Goal: Task Accomplishment & Management: Use online tool/utility

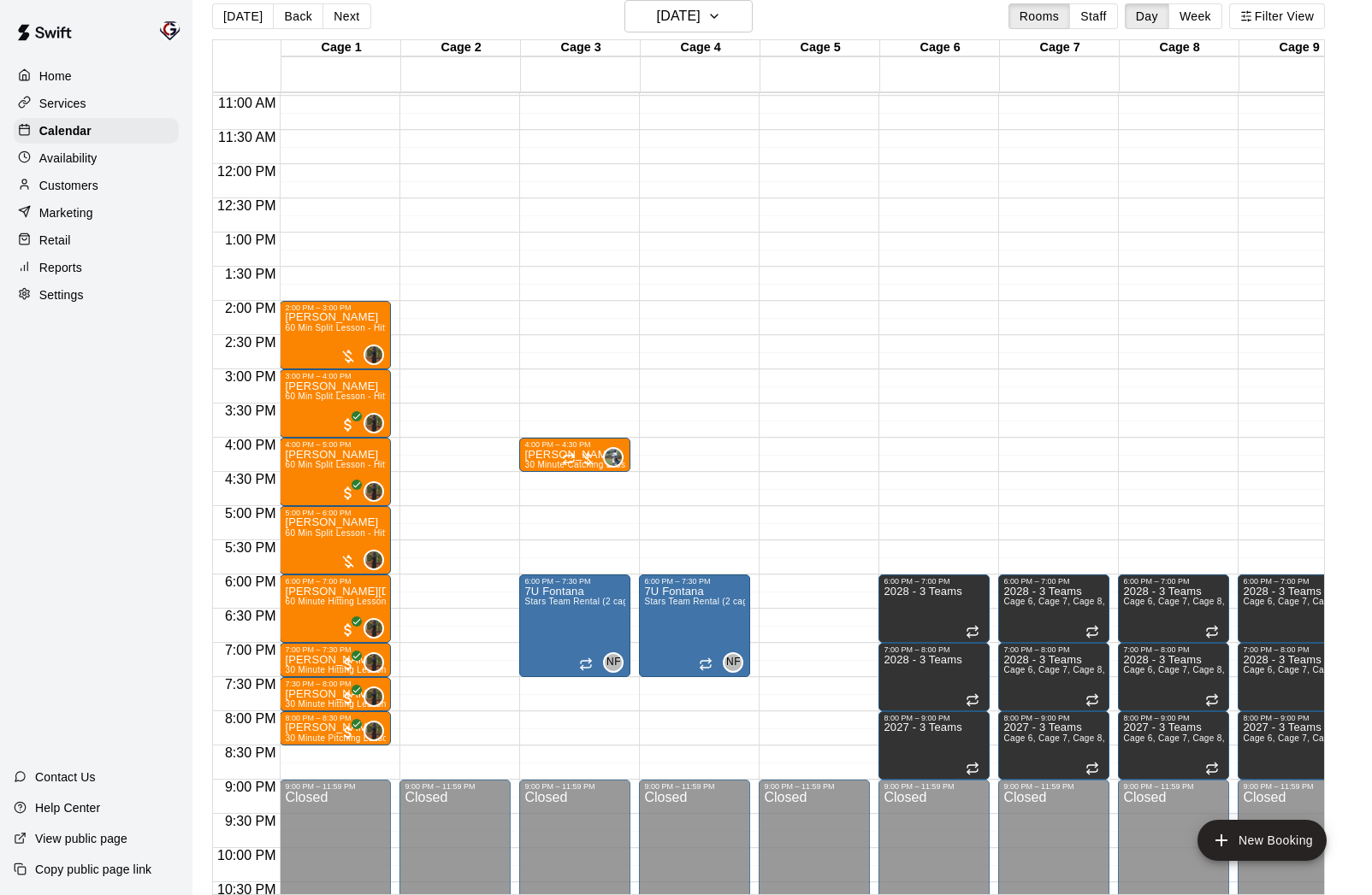
scroll to position [842, 0]
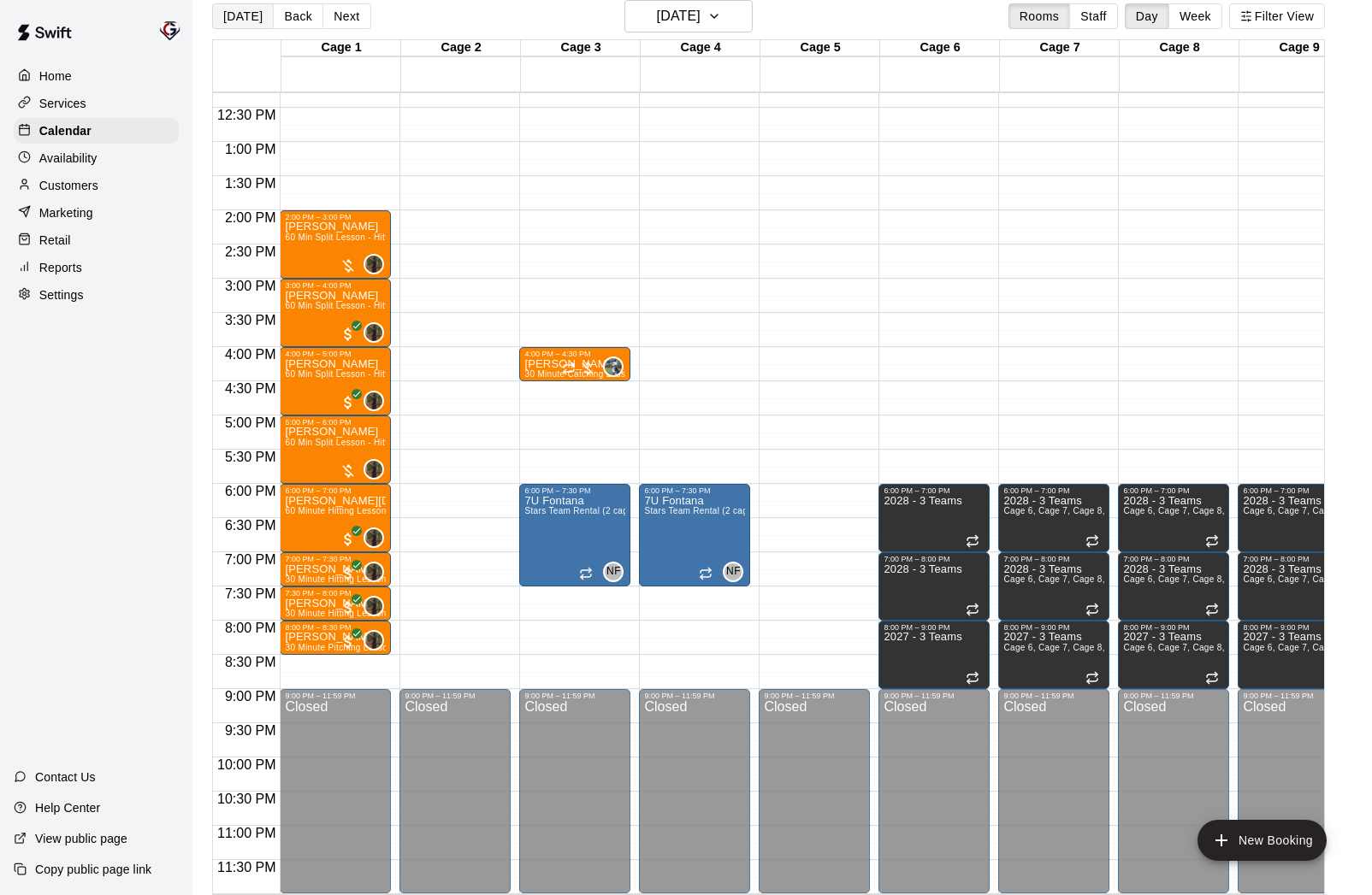
click at [233, 7] on button "[DATE]" at bounding box center [243, 16] width 61 height 26
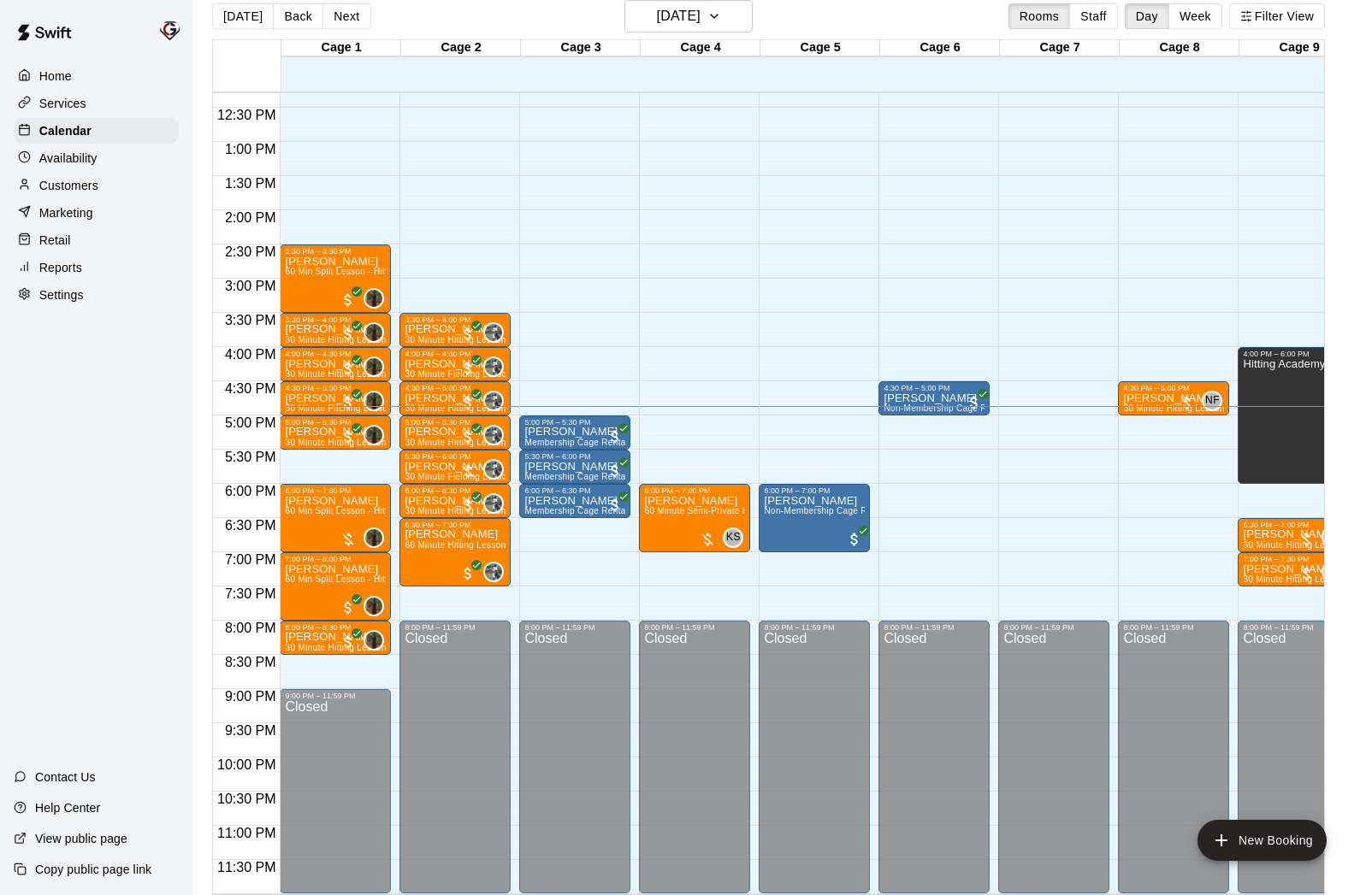
scroll to position [842, 3]
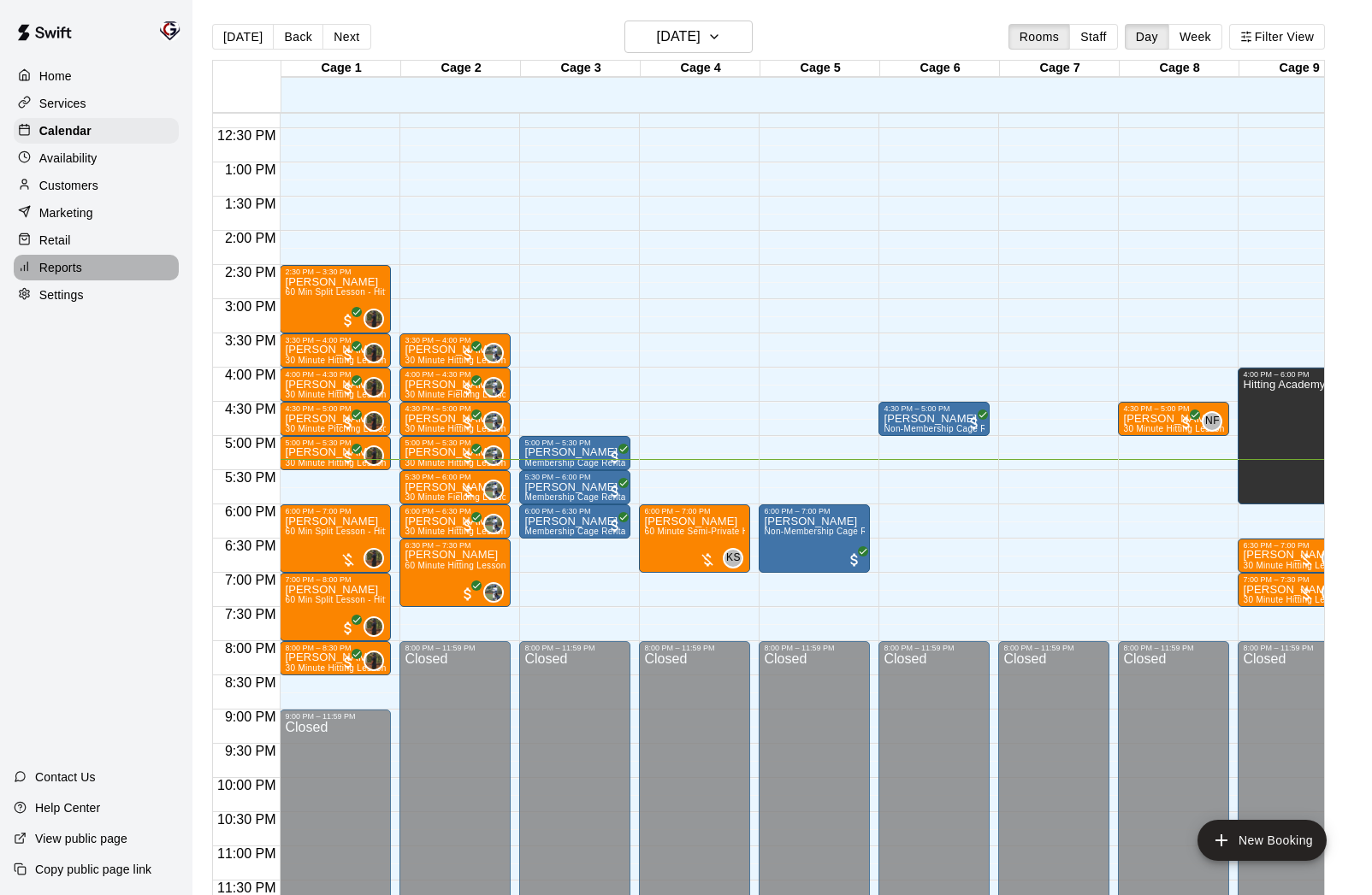
click at [59, 269] on p "Reports" at bounding box center [60, 267] width 42 height 17
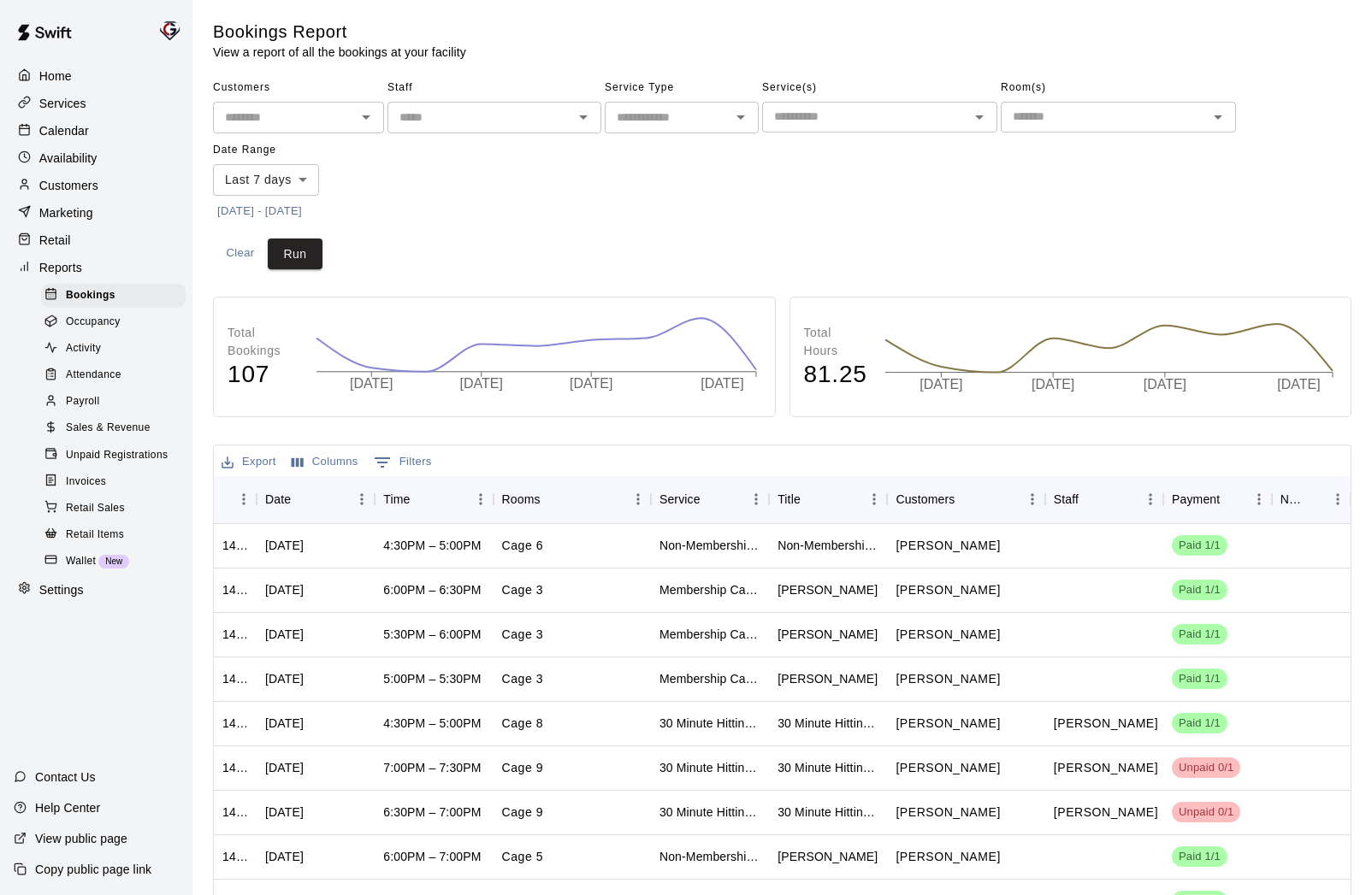
click at [89, 404] on span "Payroll" at bounding box center [83, 401] width 34 height 17
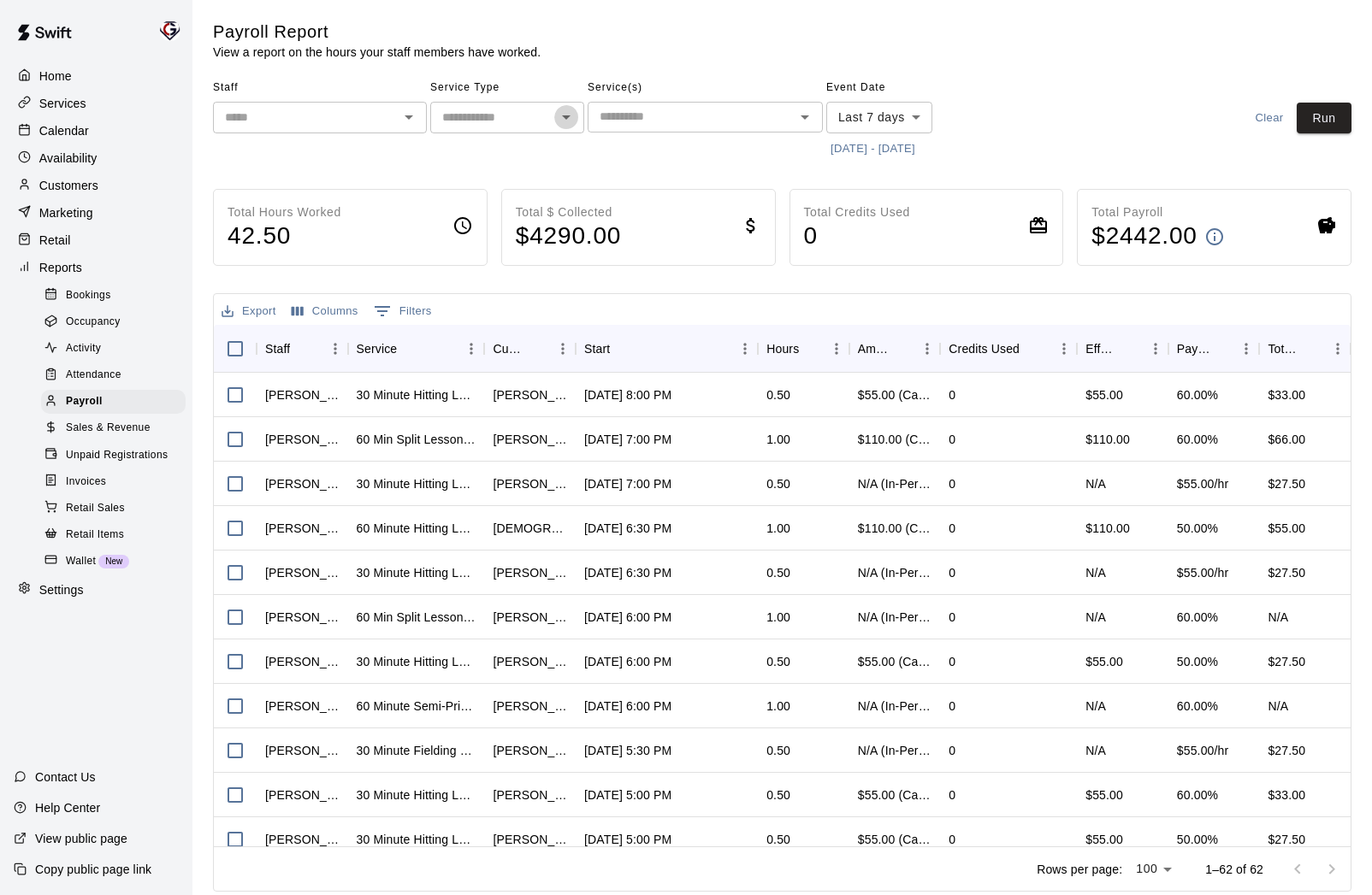
click at [564, 118] on icon "Open" at bounding box center [566, 117] width 21 height 21
click at [558, 149] on li "Lessons" at bounding box center [507, 154] width 154 height 29
type input "*******"
click at [872, 147] on button "[DATE] - [DATE]" at bounding box center [872, 149] width 93 height 27
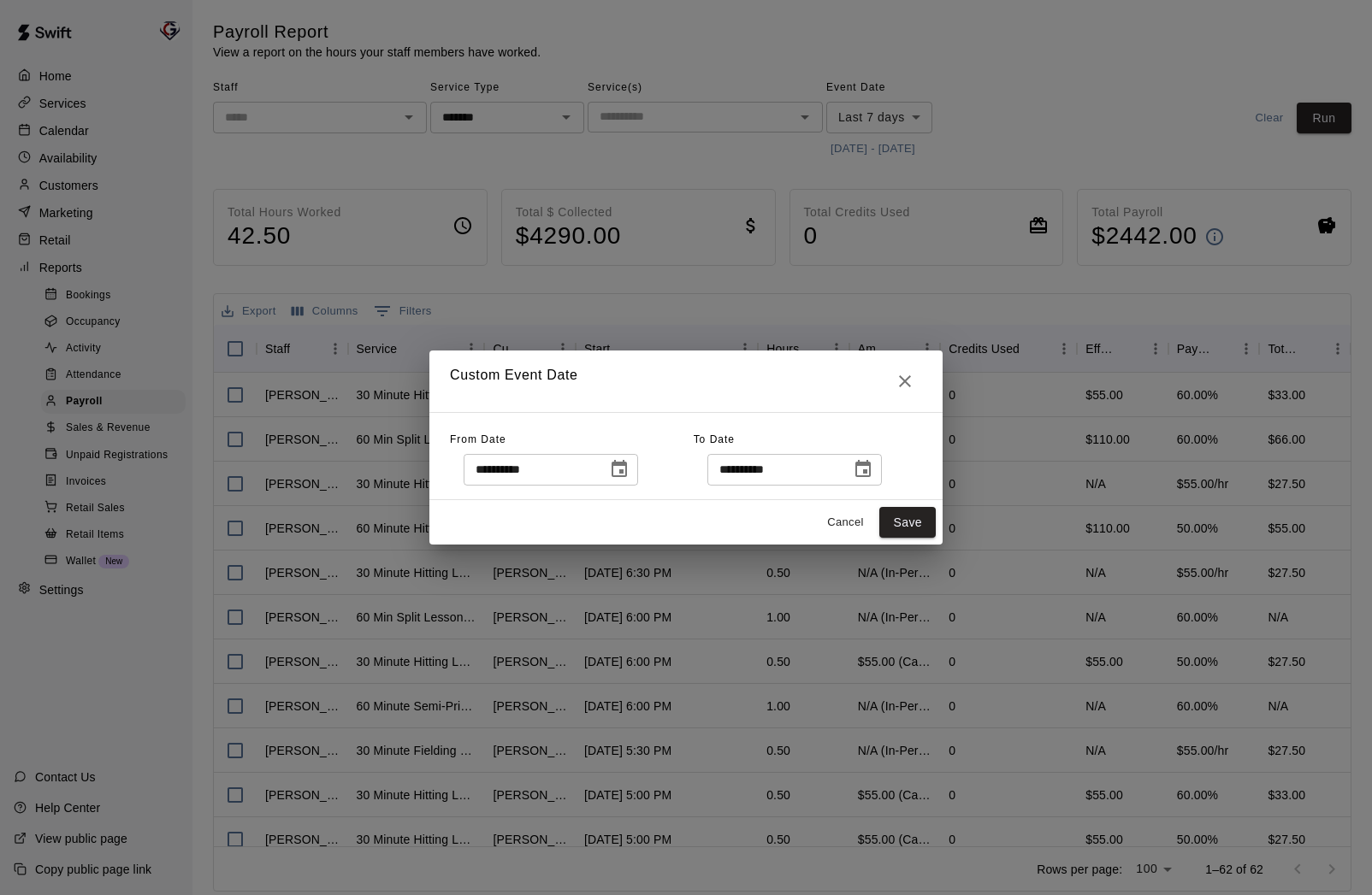
click at [624, 468] on icon "Choose date, selected date is Sep 5, 2025" at bounding box center [618, 469] width 21 height 21
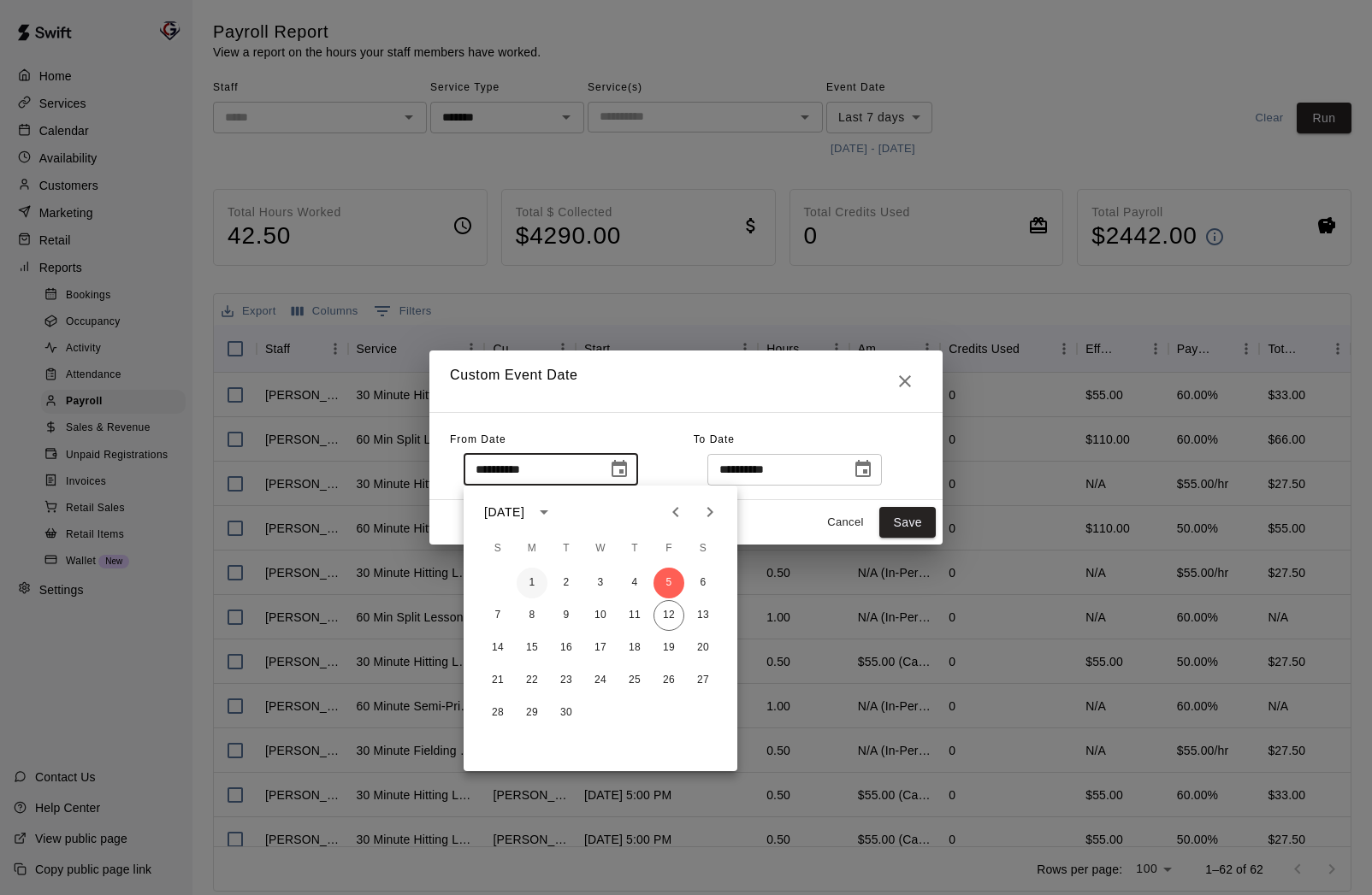
click at [527, 588] on button "1" at bounding box center [531, 583] width 31 height 31
type input "**********"
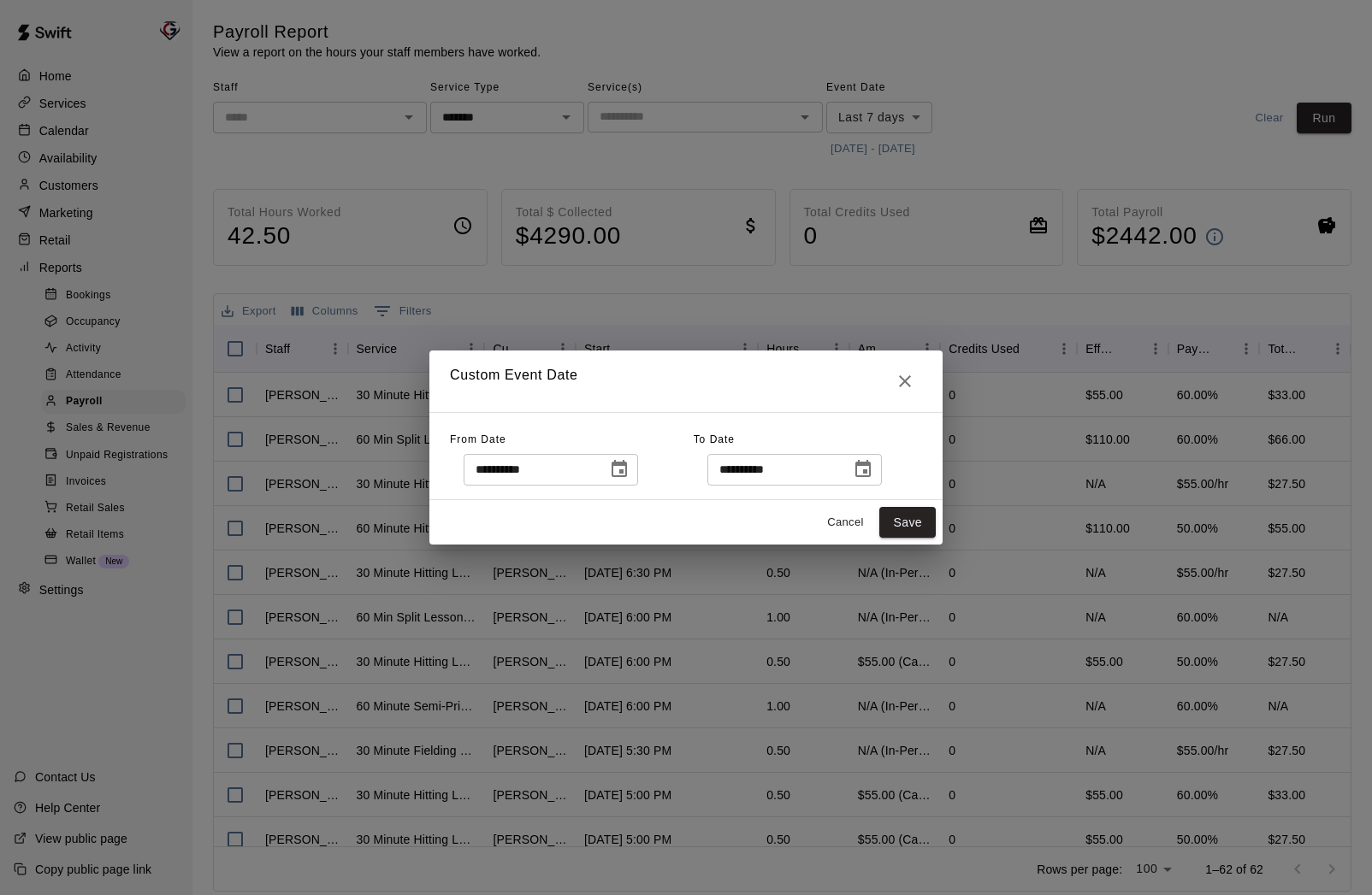
drag, startPoint x: 905, startPoint y: 464, endPoint x: 904, endPoint y: 503, distance: 39.0
click at [904, 464] on div "**********" at bounding box center [807, 456] width 228 height 59
click at [904, 528] on button "Save" at bounding box center [907, 523] width 56 height 32
type input "******"
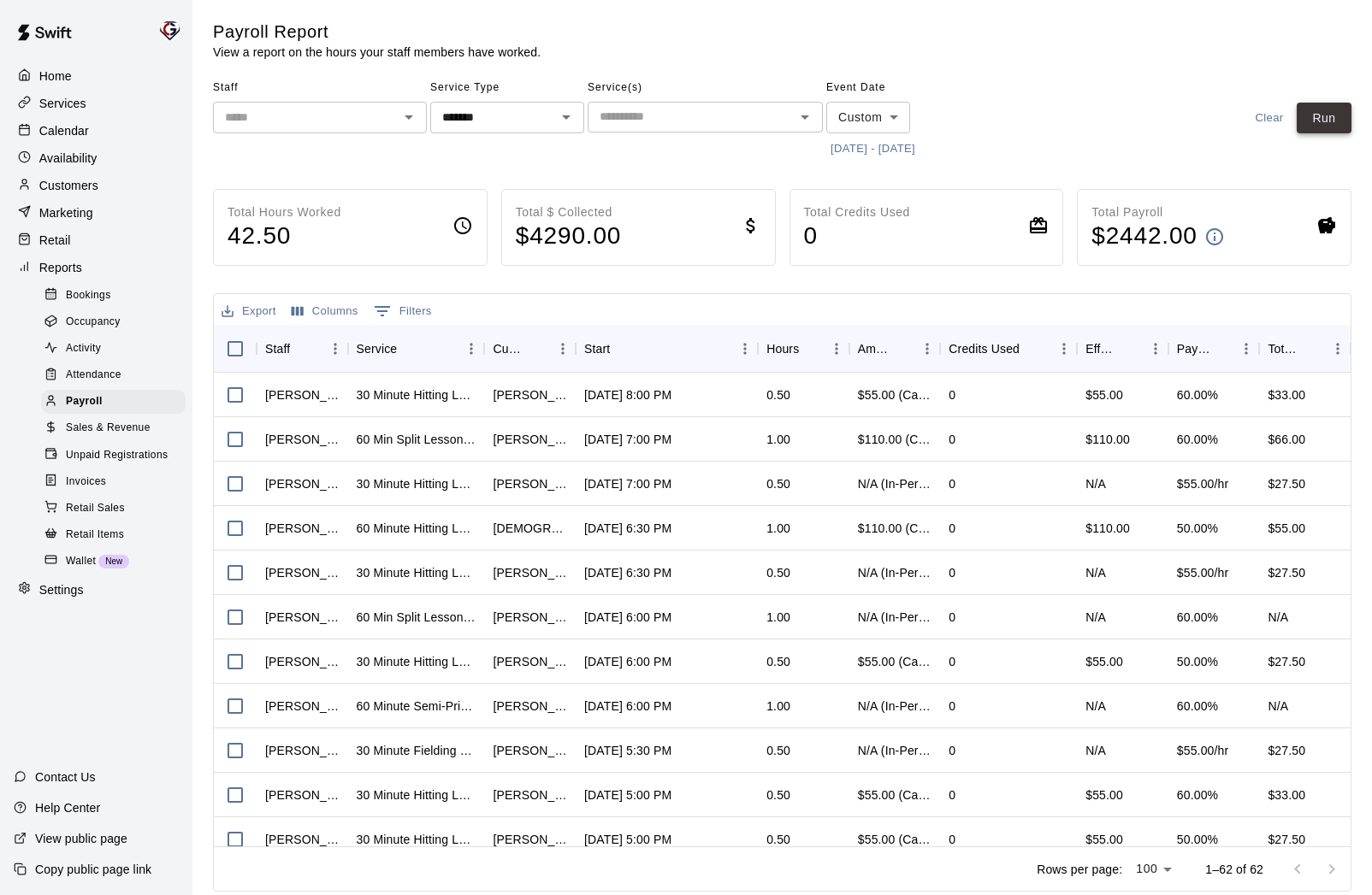
click at [1307, 123] on button "Run" at bounding box center [1324, 119] width 54 height 32
click at [408, 111] on icon "Open" at bounding box center [408, 117] width 21 height 21
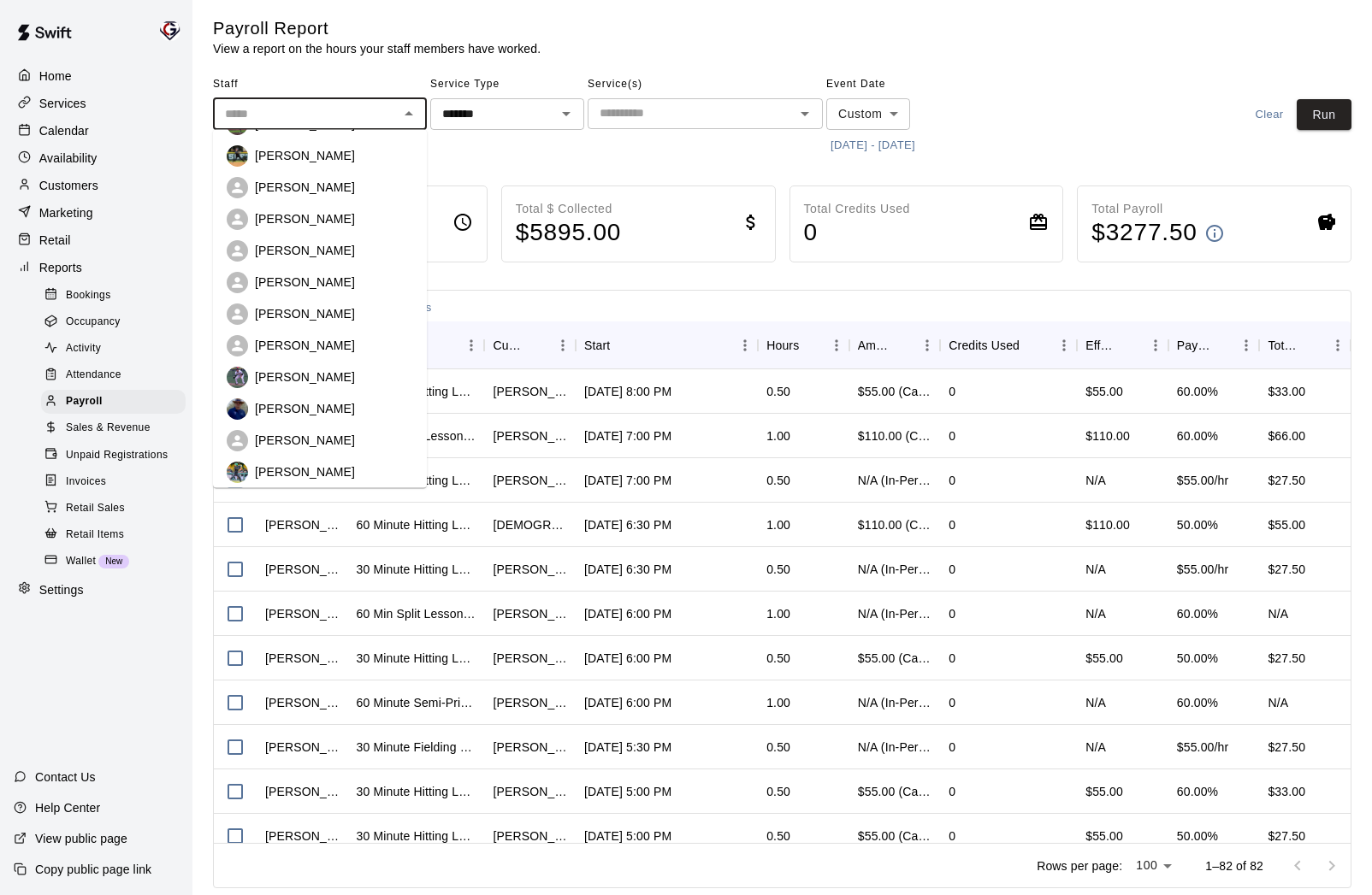
scroll to position [67, 0]
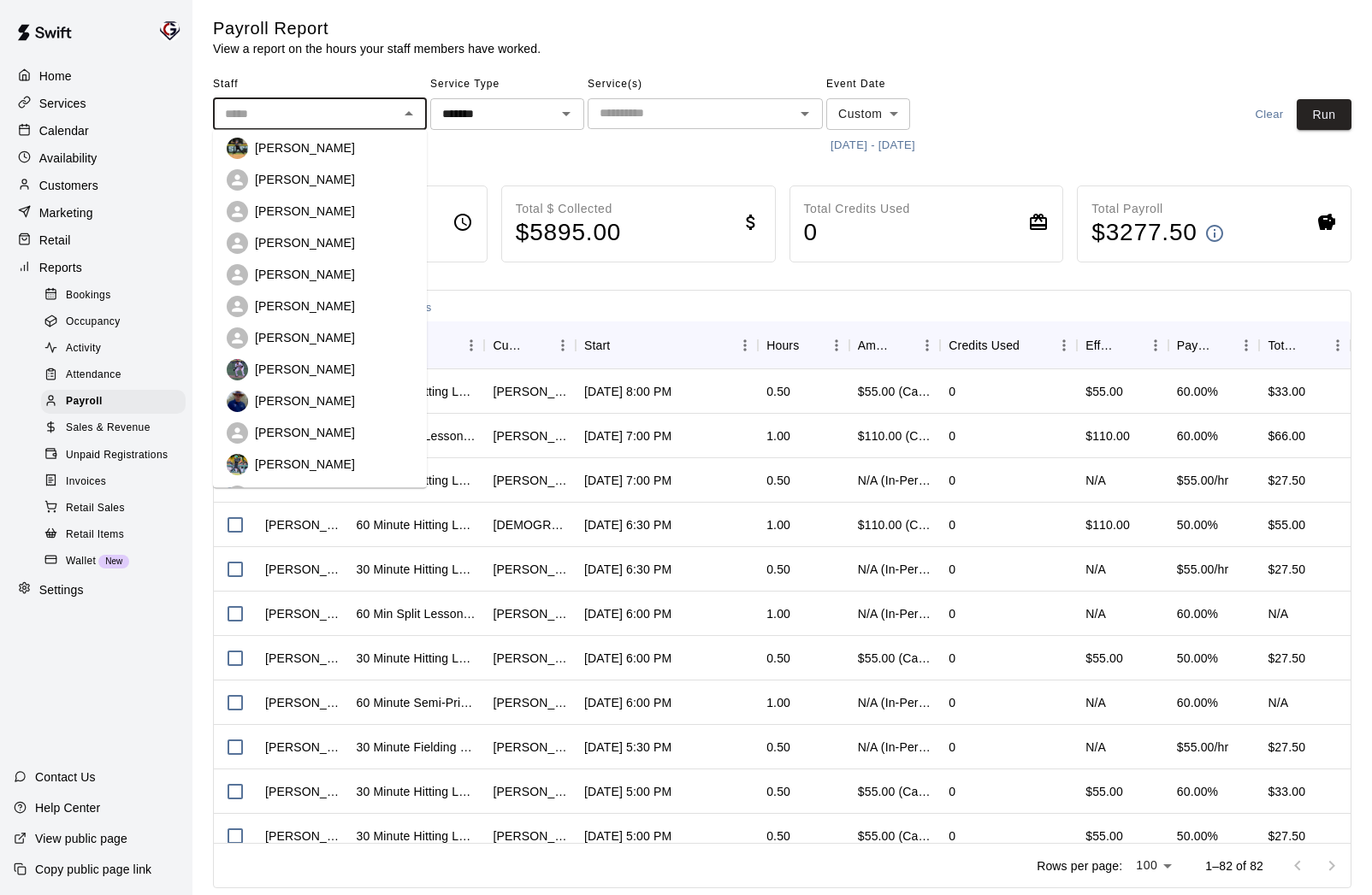
click at [305, 428] on p "[PERSON_NAME]" at bounding box center [304, 432] width 100 height 17
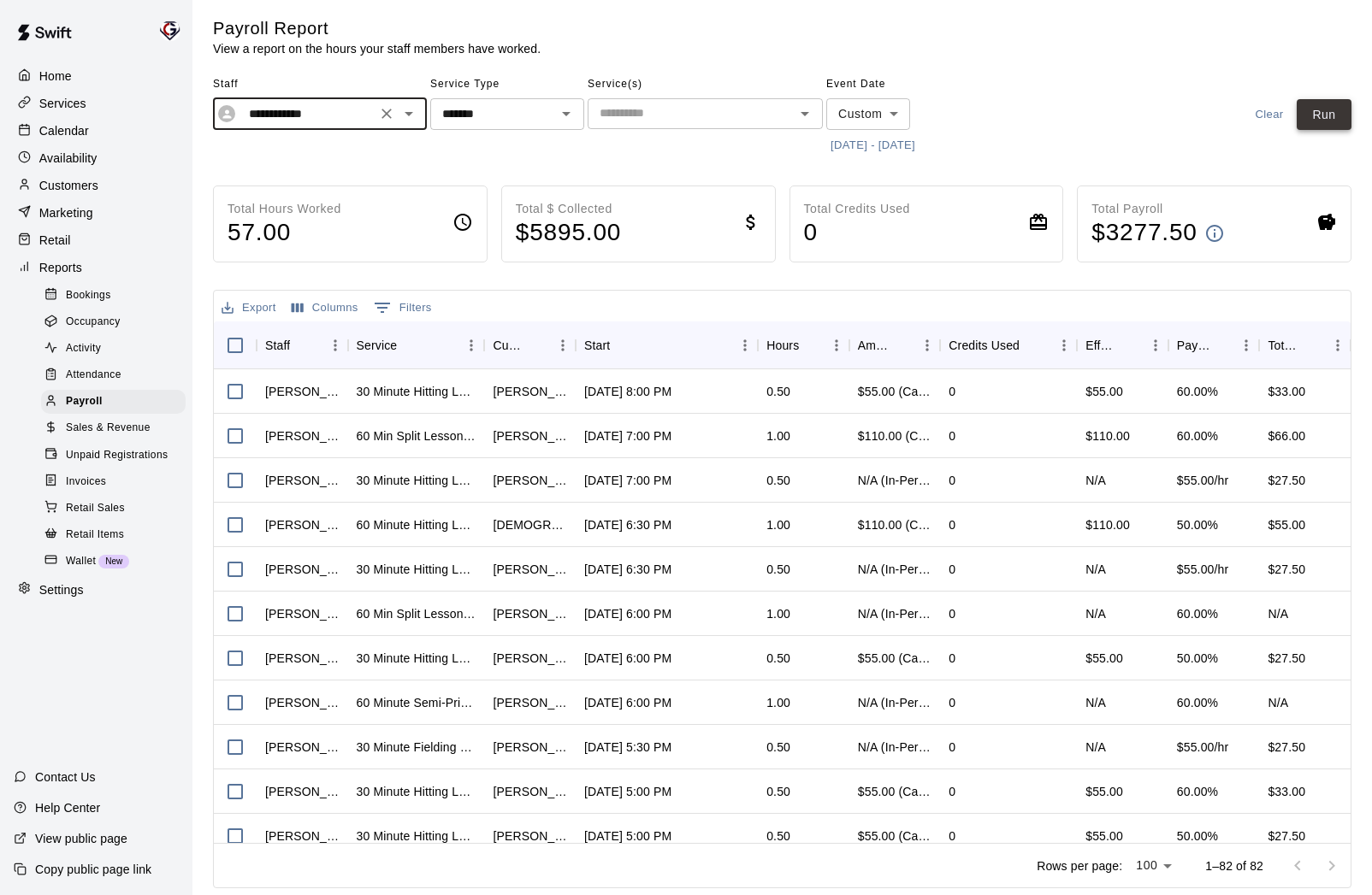
click at [1314, 116] on button "Run" at bounding box center [1324, 115] width 54 height 32
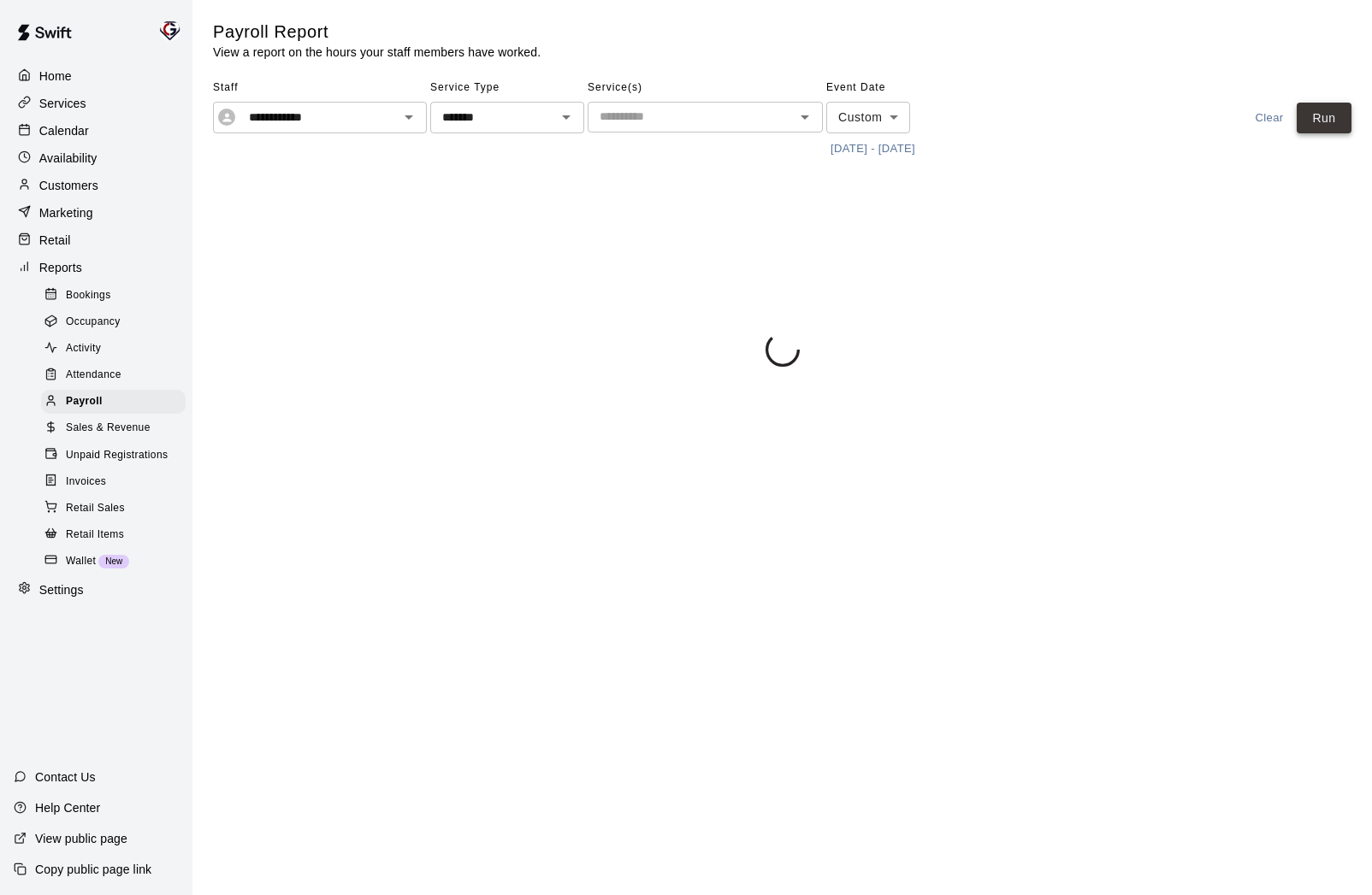
scroll to position [0, 0]
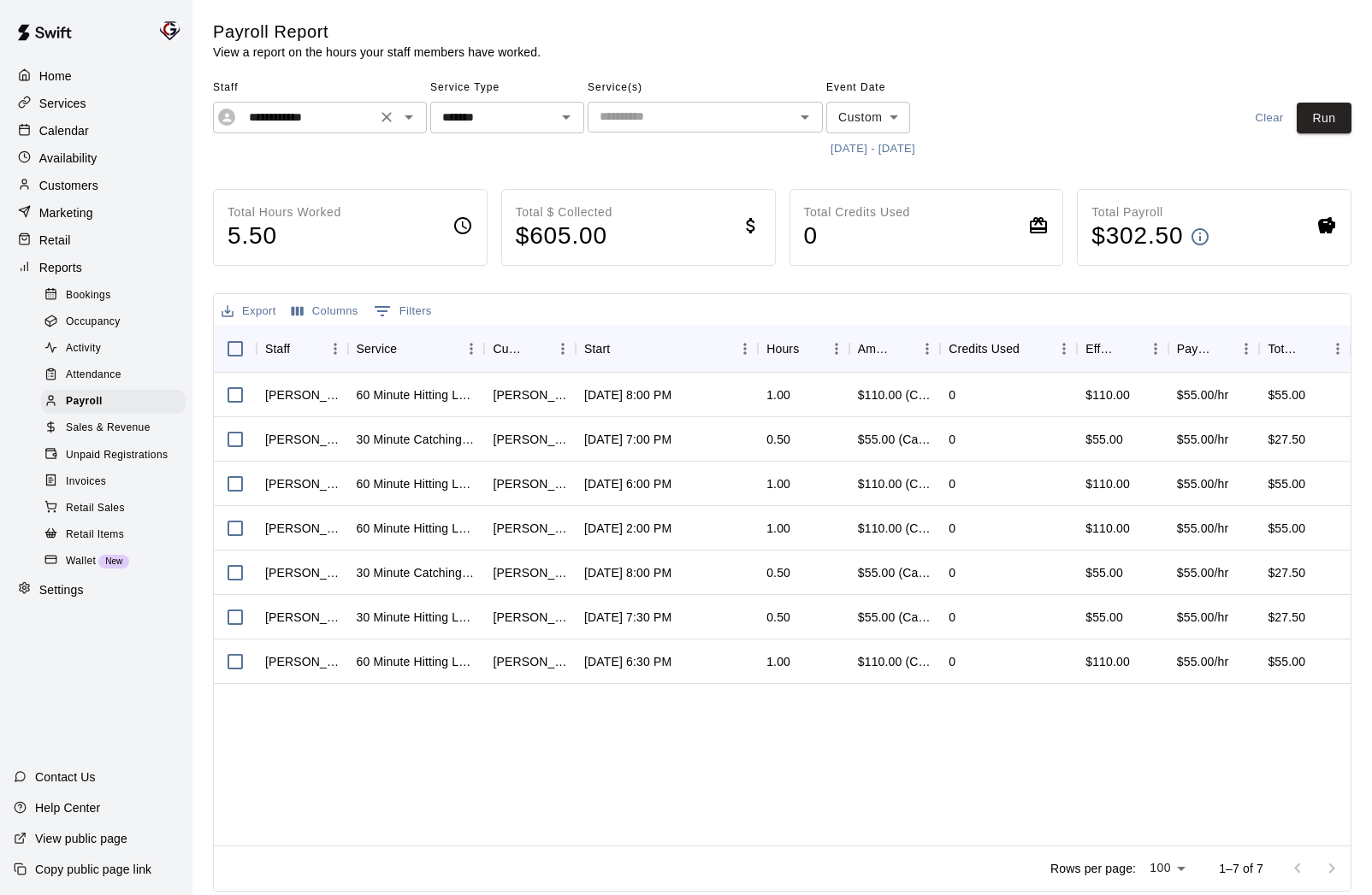
click at [406, 117] on icon "Open" at bounding box center [409, 118] width 9 height 4
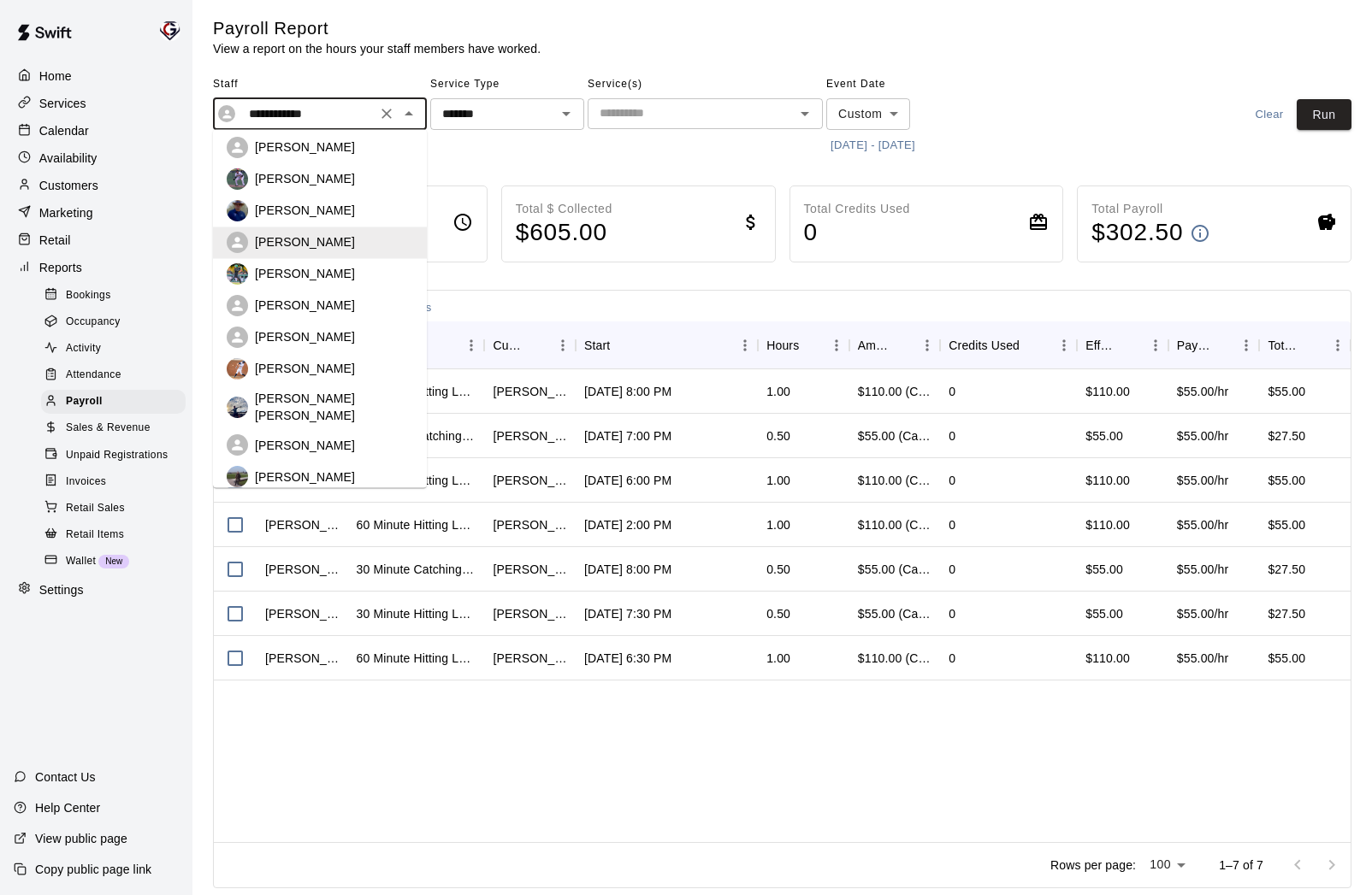
scroll to position [259, 0]
click at [300, 311] on p "[PERSON_NAME]" at bounding box center [304, 304] width 100 height 17
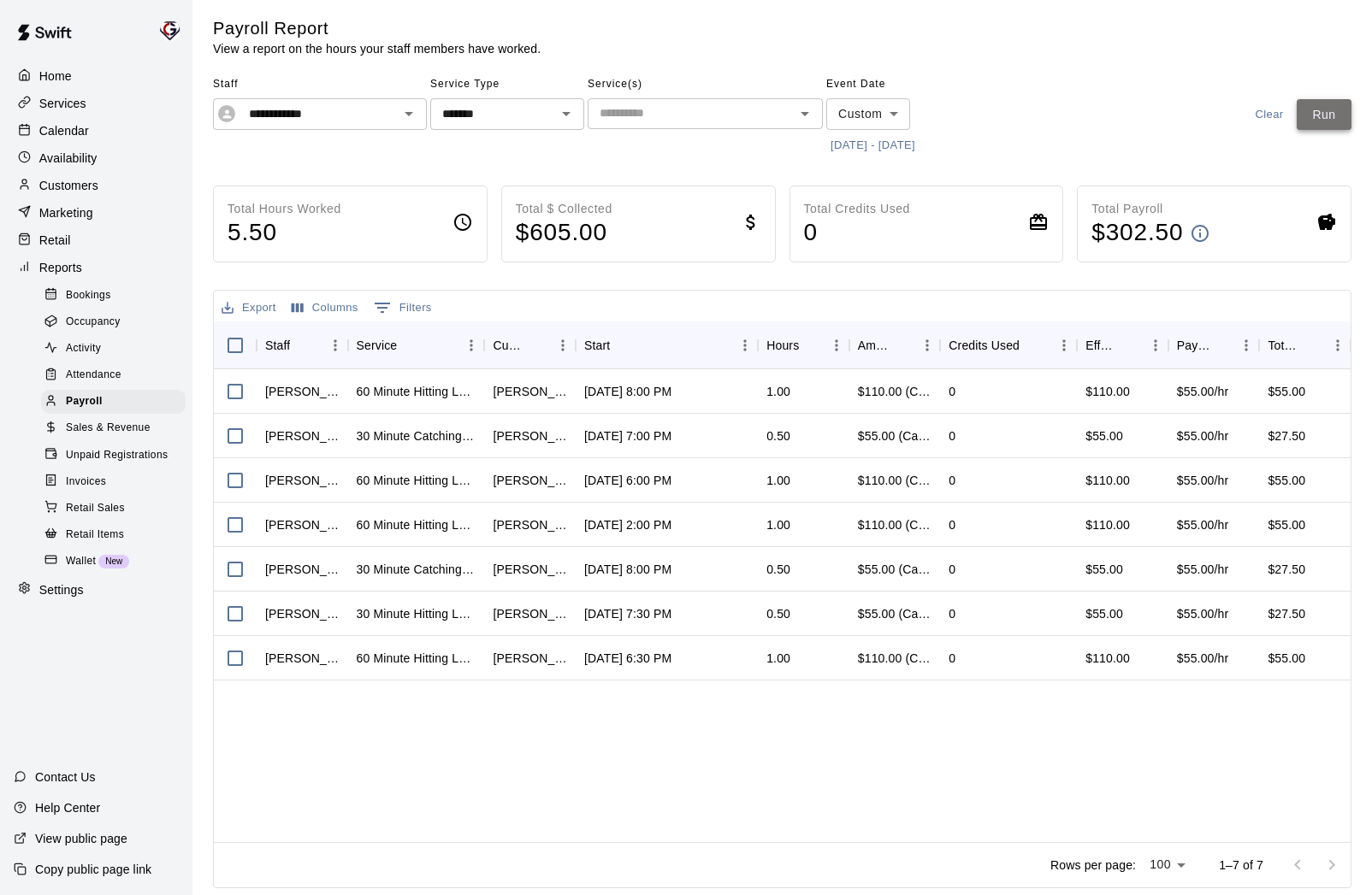
click at [1336, 118] on button "Run" at bounding box center [1324, 115] width 54 height 32
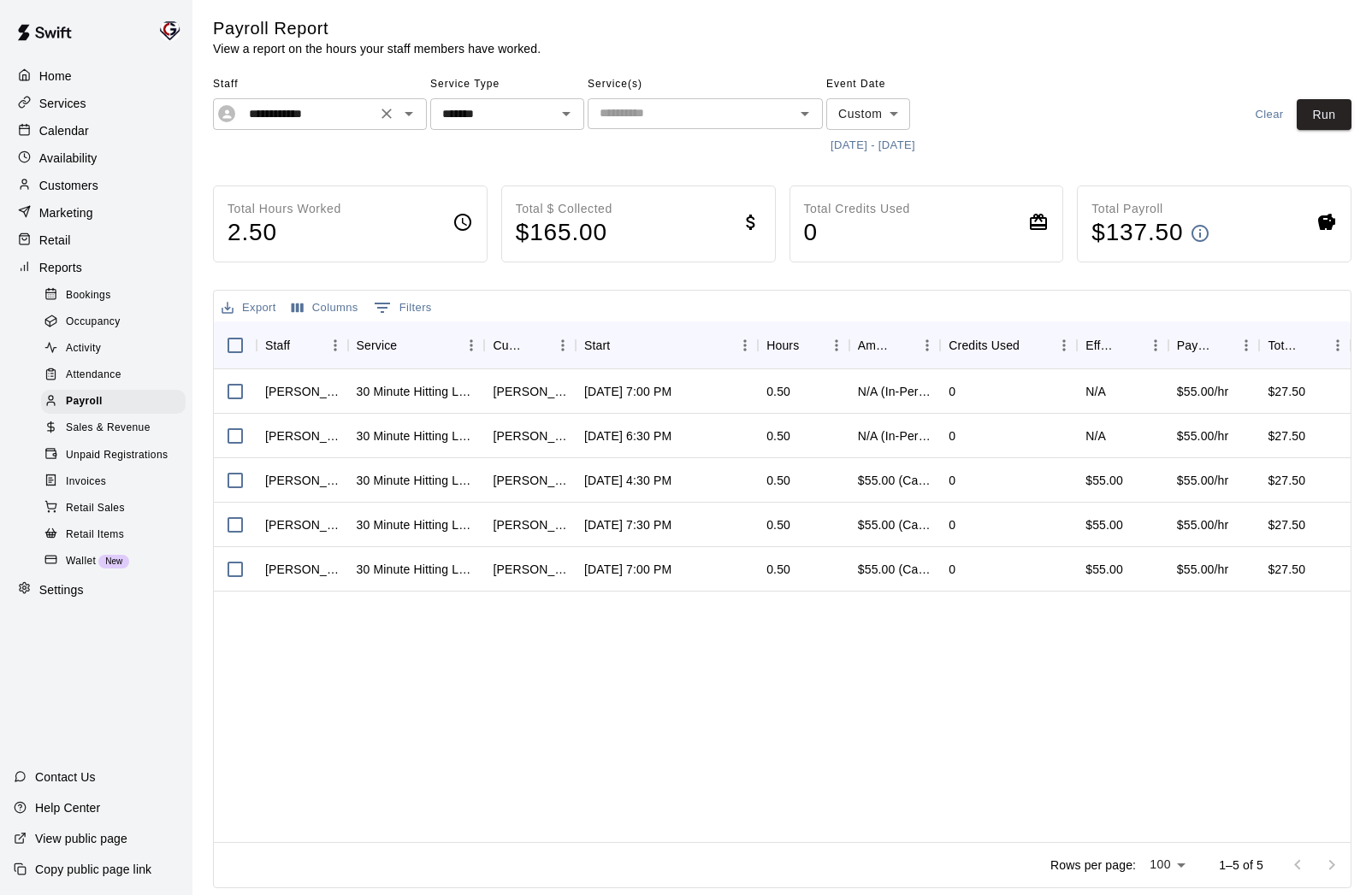
scroll to position [2, 0]
click at [416, 118] on icon "Open" at bounding box center [408, 115] width 21 height 21
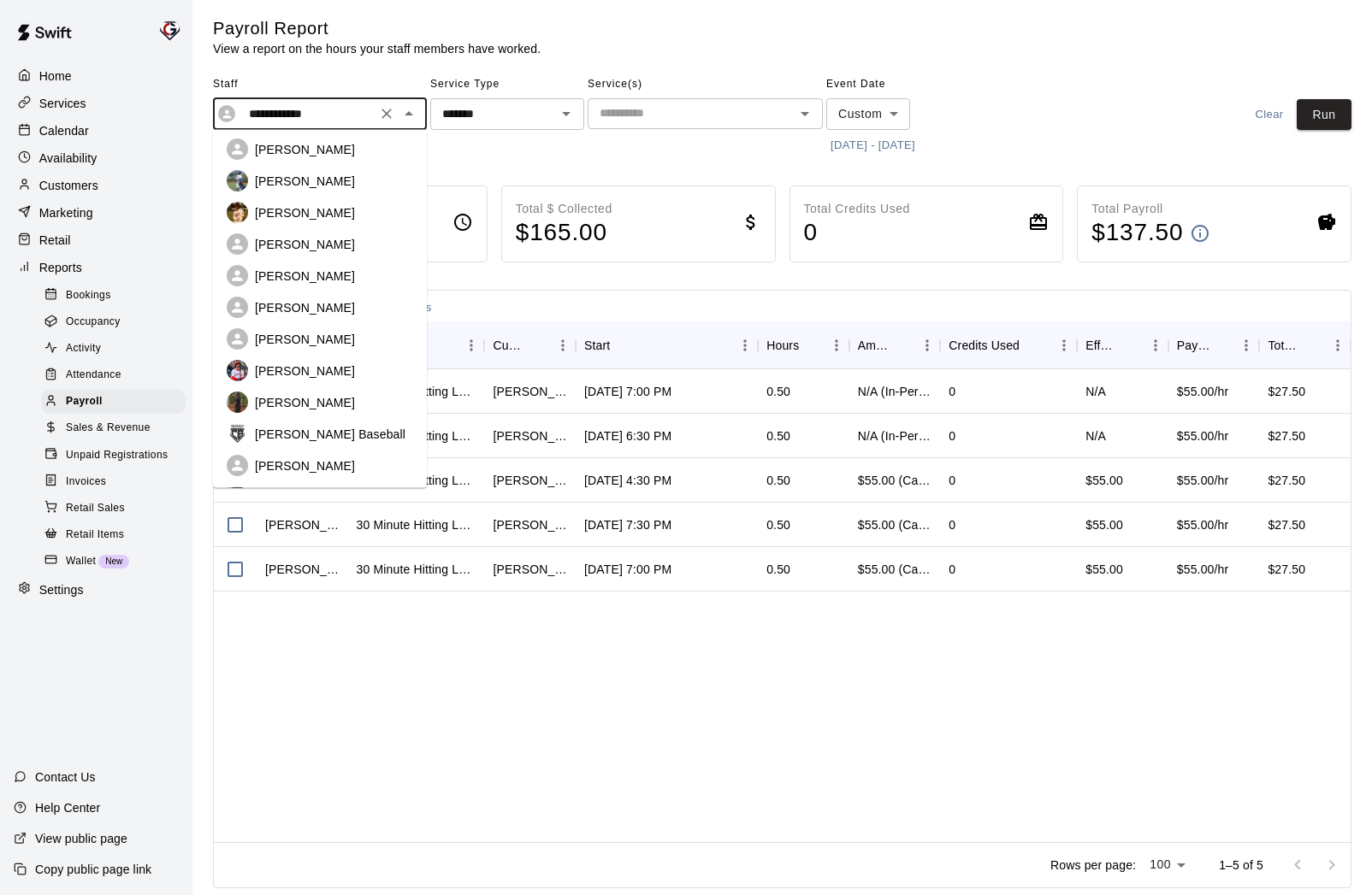
scroll to position [600, 0]
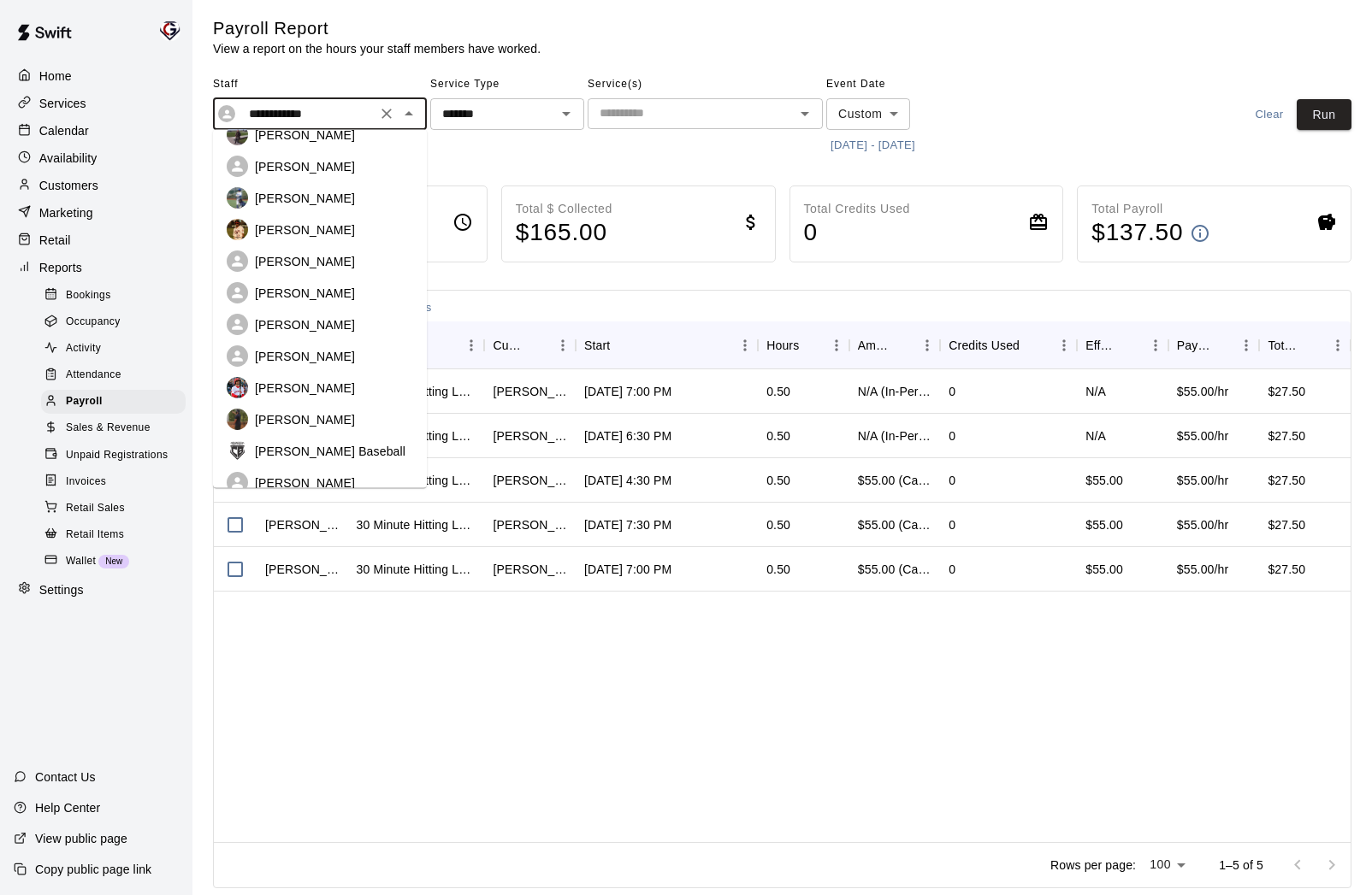
click at [261, 190] on p "[PERSON_NAME]" at bounding box center [304, 198] width 100 height 17
type input "**********"
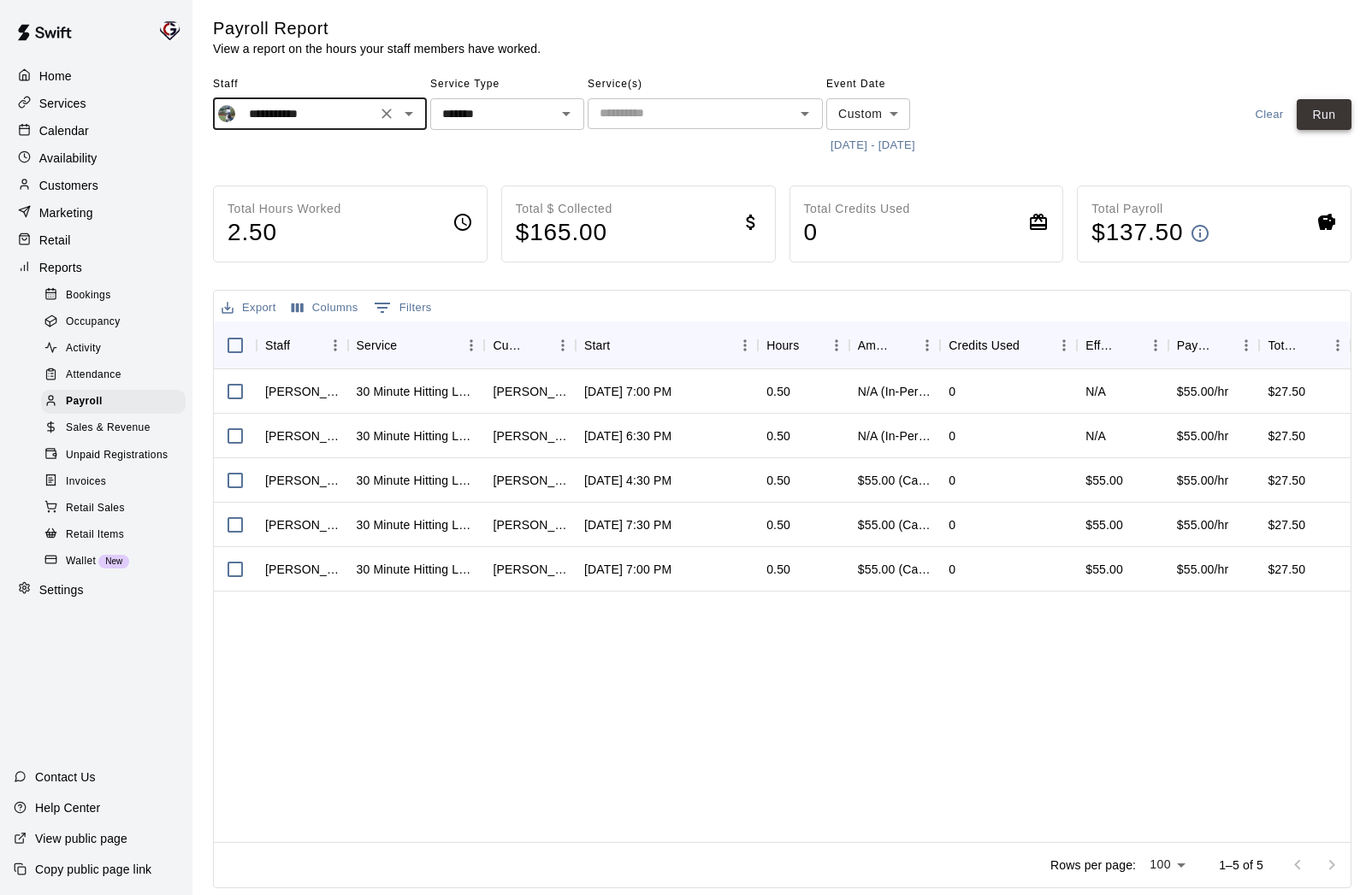
click at [1317, 120] on button "Run" at bounding box center [1324, 115] width 54 height 32
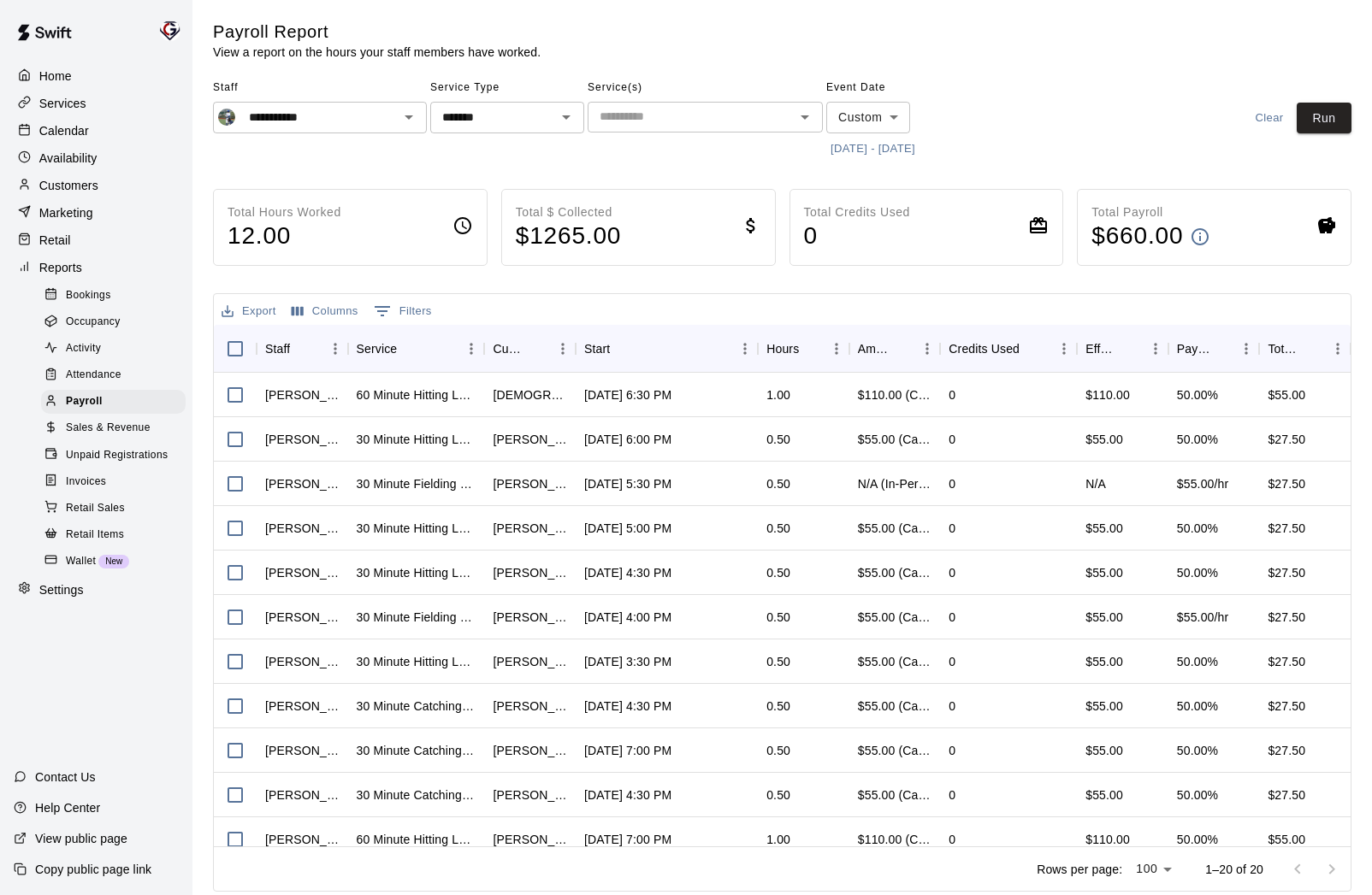
click at [98, 431] on span "Sales & Revenue" at bounding box center [109, 428] width 85 height 17
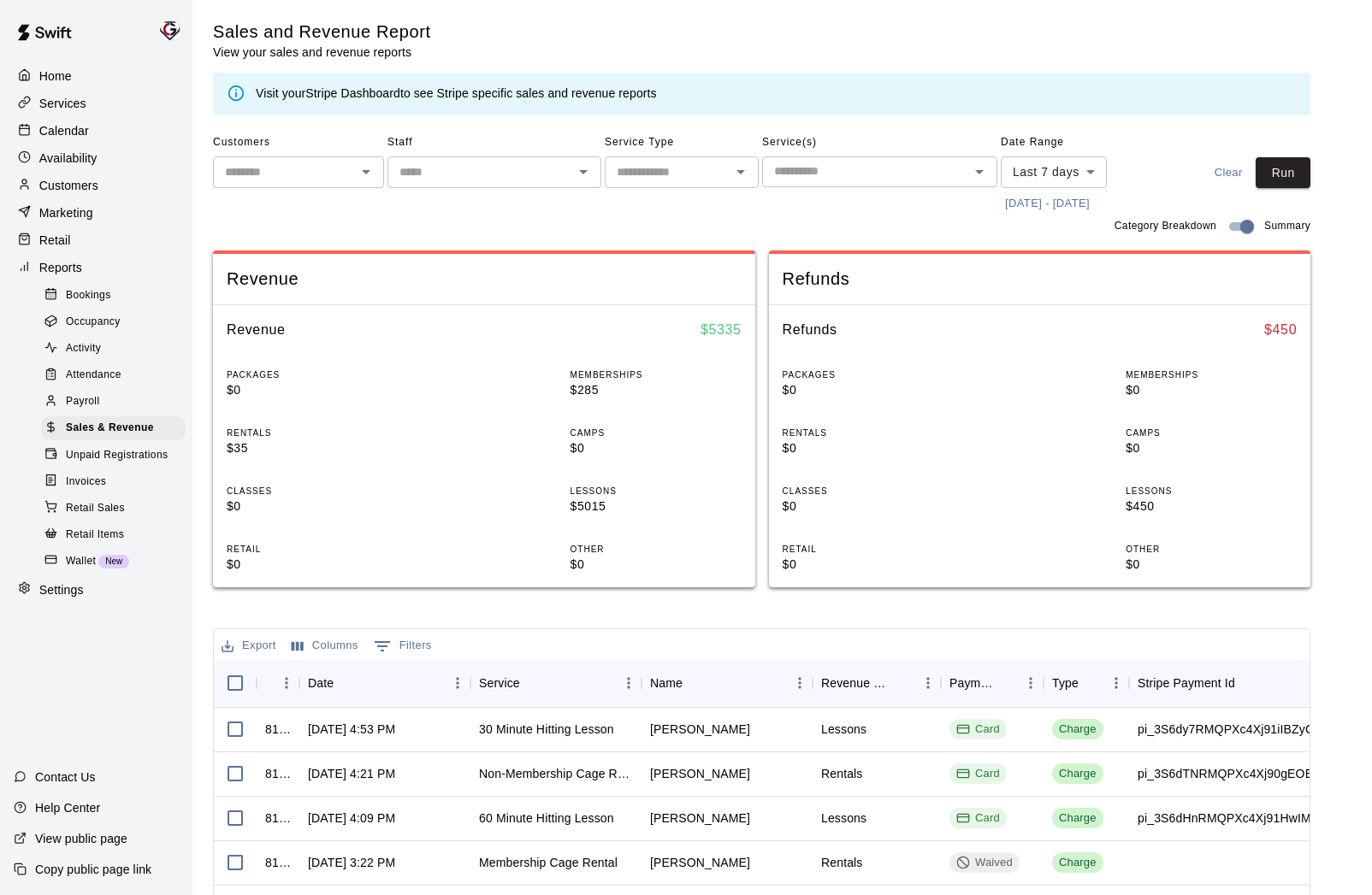
click at [90, 351] on span "Activity" at bounding box center [83, 349] width 35 height 17
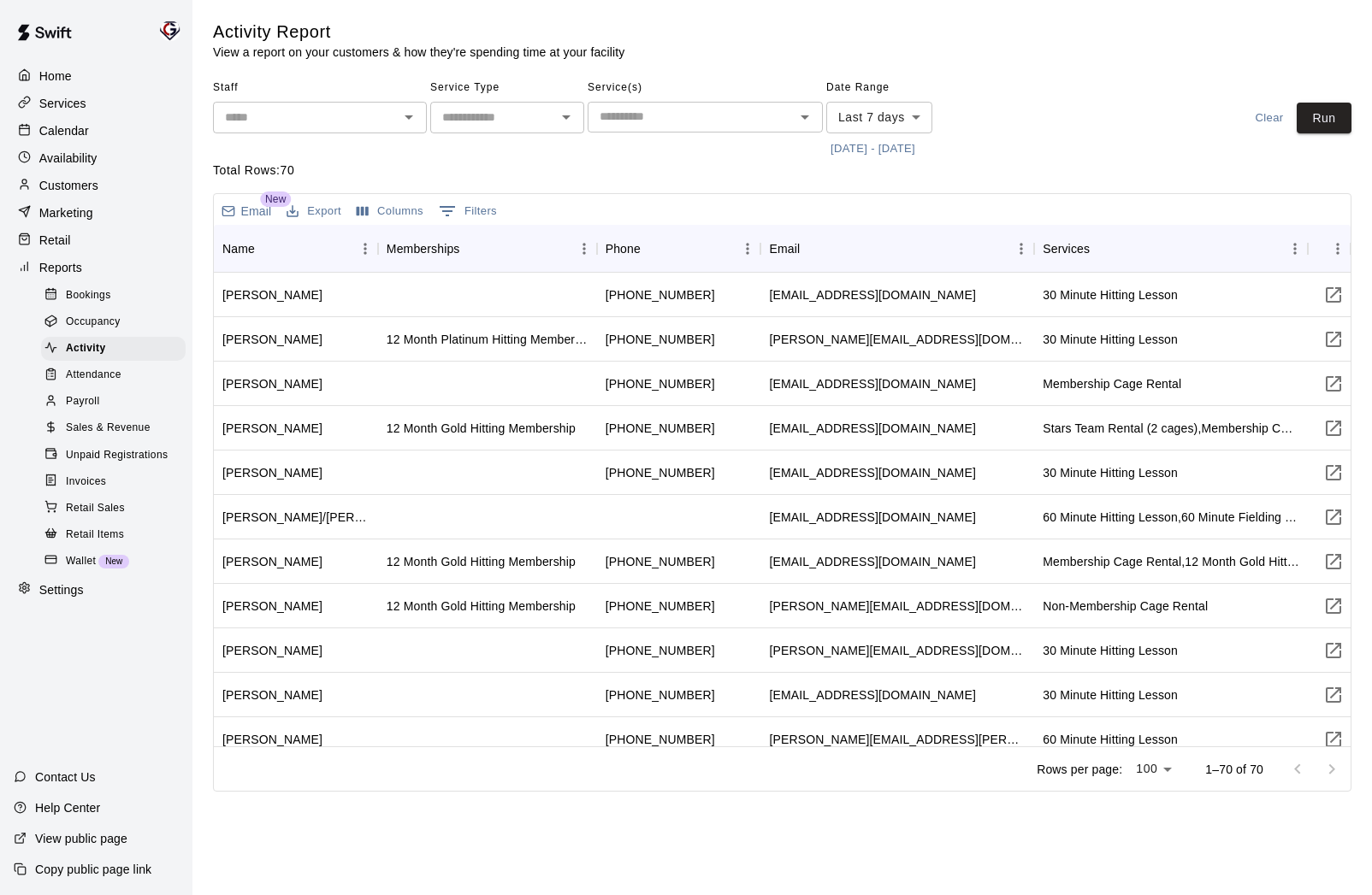
click at [895, 146] on button "[DATE] - [DATE]" at bounding box center [872, 149] width 93 height 27
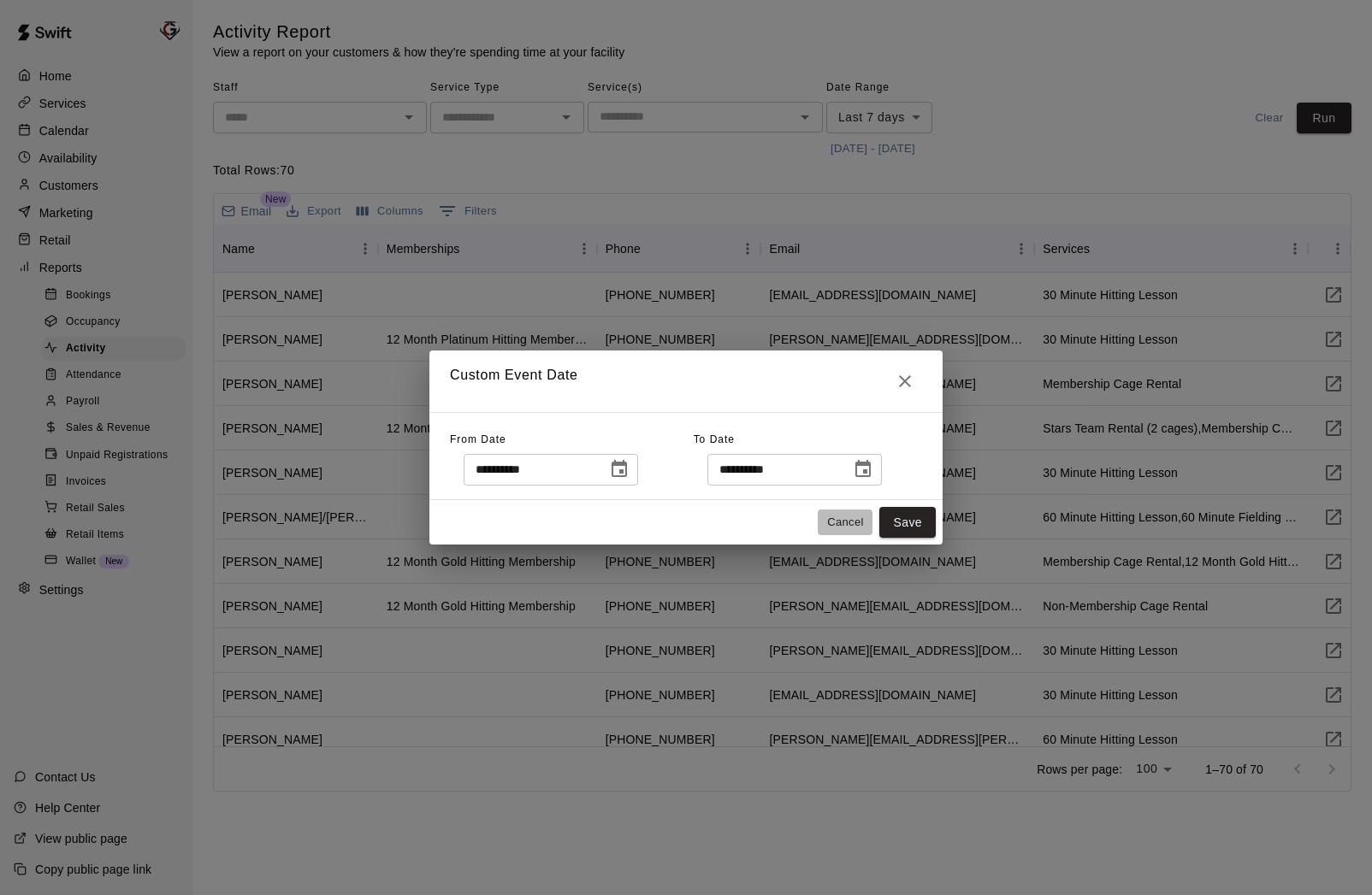
click at [857, 521] on button "Cancel" at bounding box center [845, 523] width 54 height 27
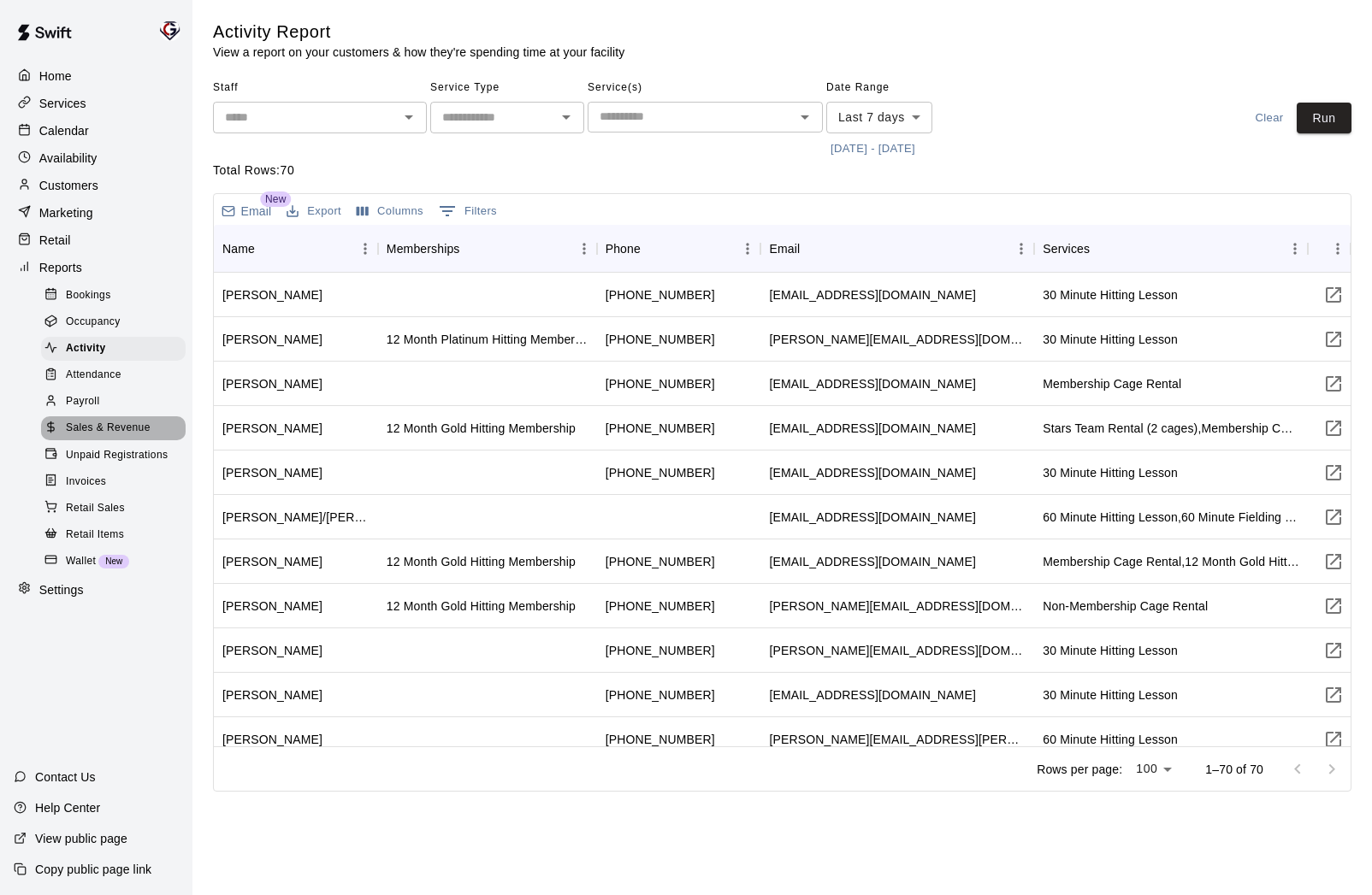
click at [97, 425] on span "Sales & Revenue" at bounding box center [109, 428] width 85 height 17
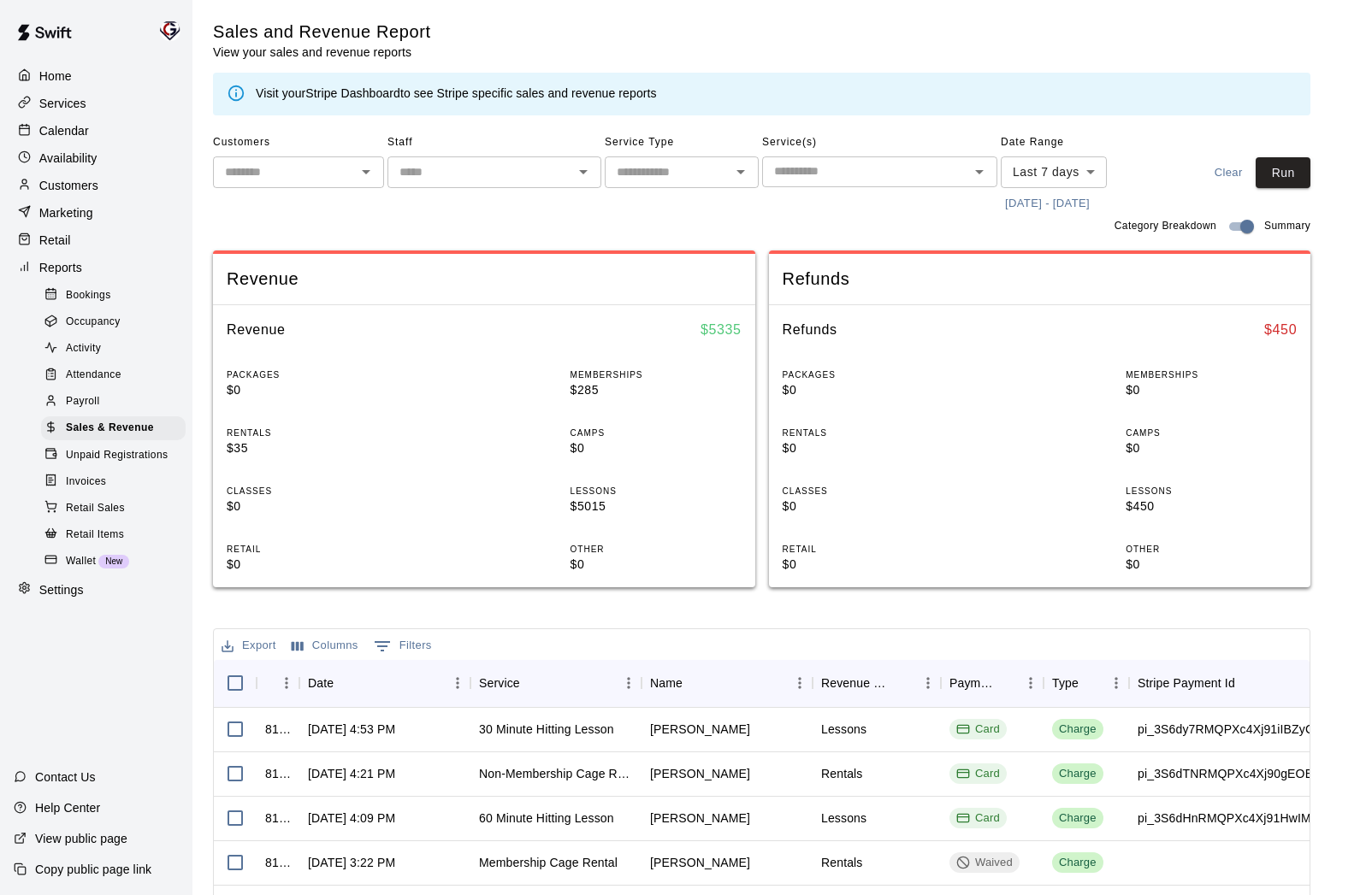
click at [581, 184] on div "​" at bounding box center [494, 172] width 213 height 32
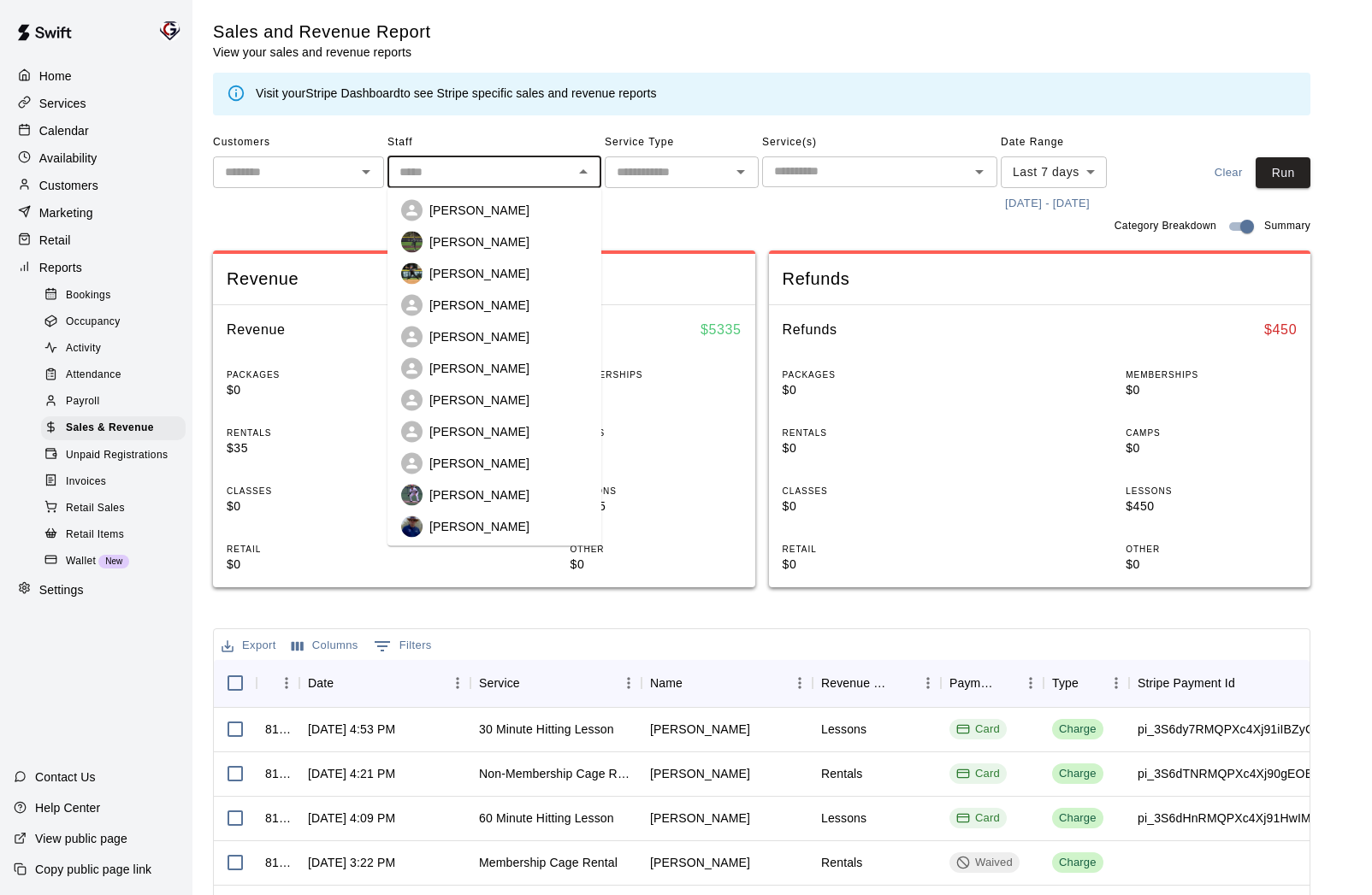
click at [666, 170] on input "text" at bounding box center [667, 173] width 116 height 22
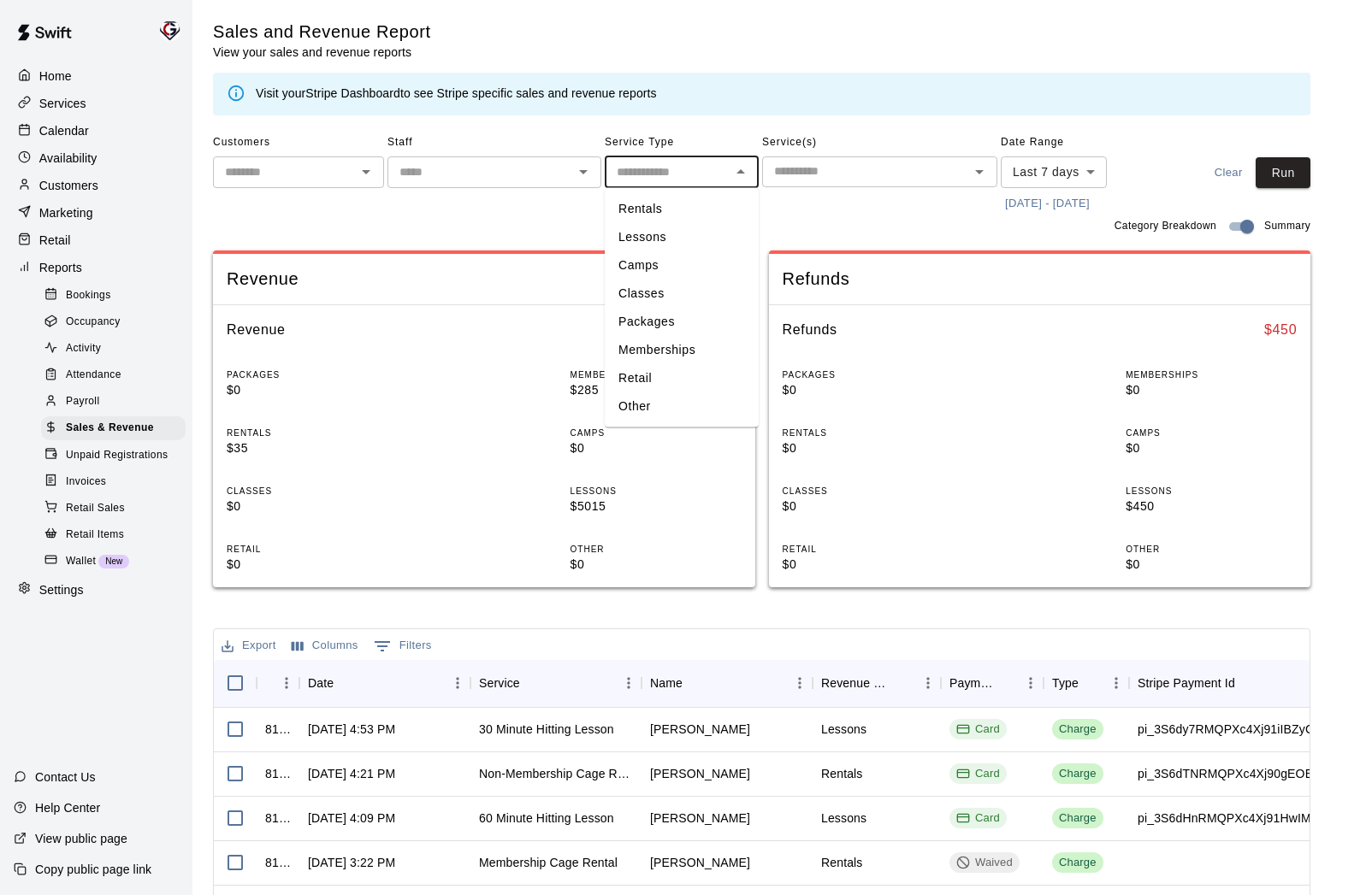
click at [661, 348] on li "Memberships" at bounding box center [682, 350] width 154 height 29
type input "**********"
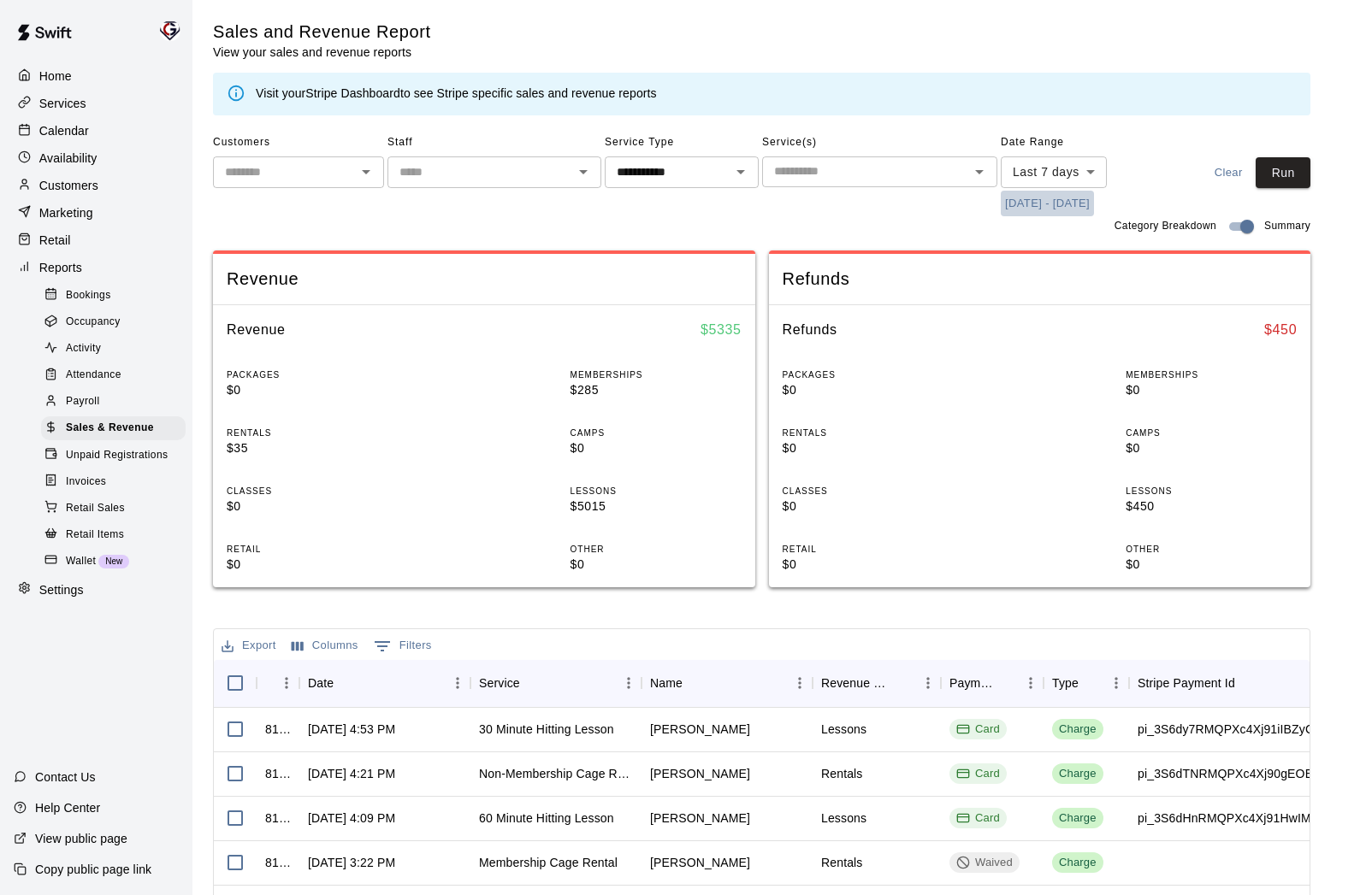
click at [1058, 195] on button "[DATE] - [DATE]" at bounding box center [1047, 203] width 93 height 27
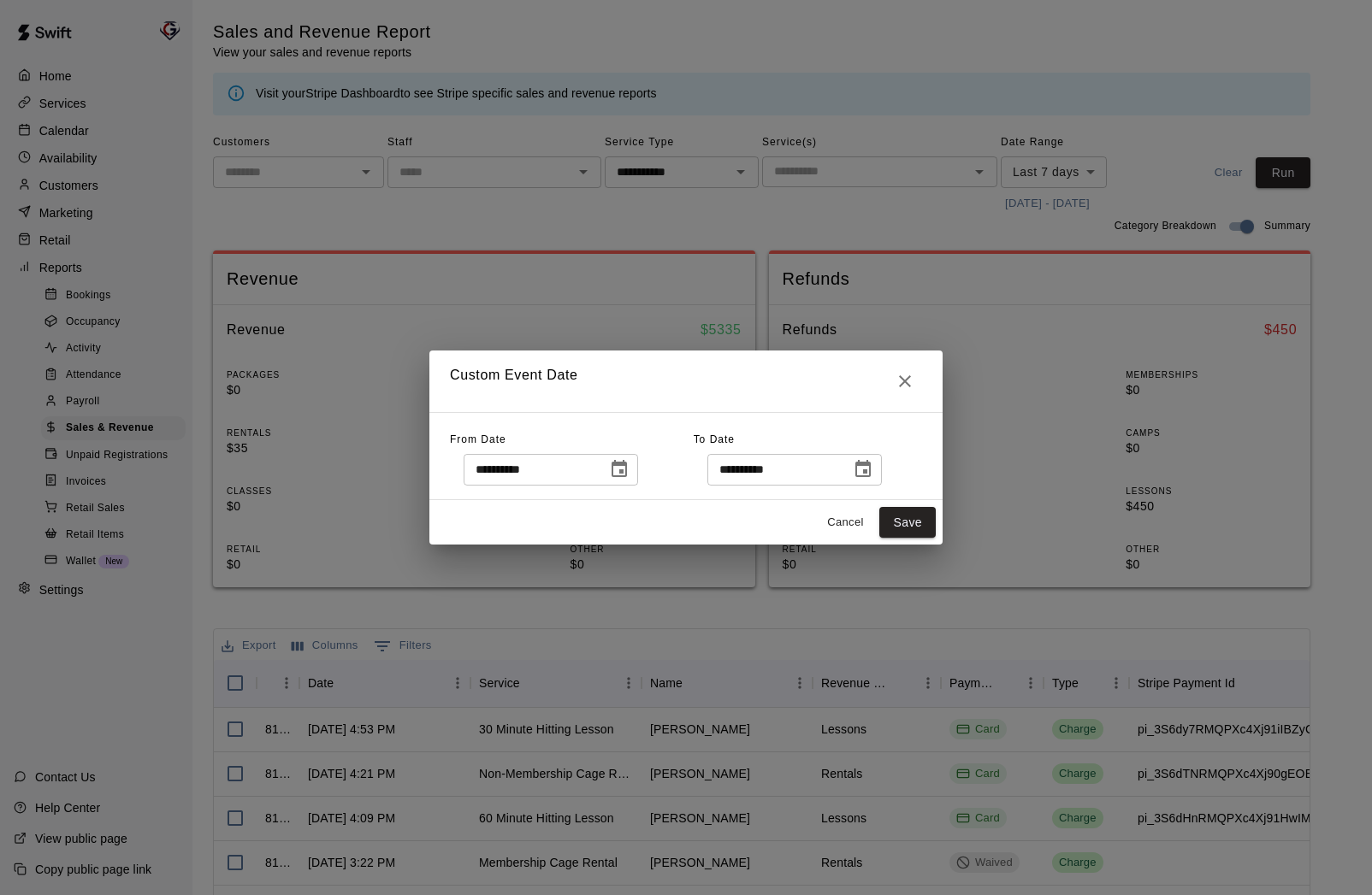
drag, startPoint x: 622, startPoint y: 470, endPoint x: 633, endPoint y: 466, distance: 11.7
click at [625, 469] on icon "Choose date, selected date is Sep 5, 2025" at bounding box center [618, 469] width 21 height 21
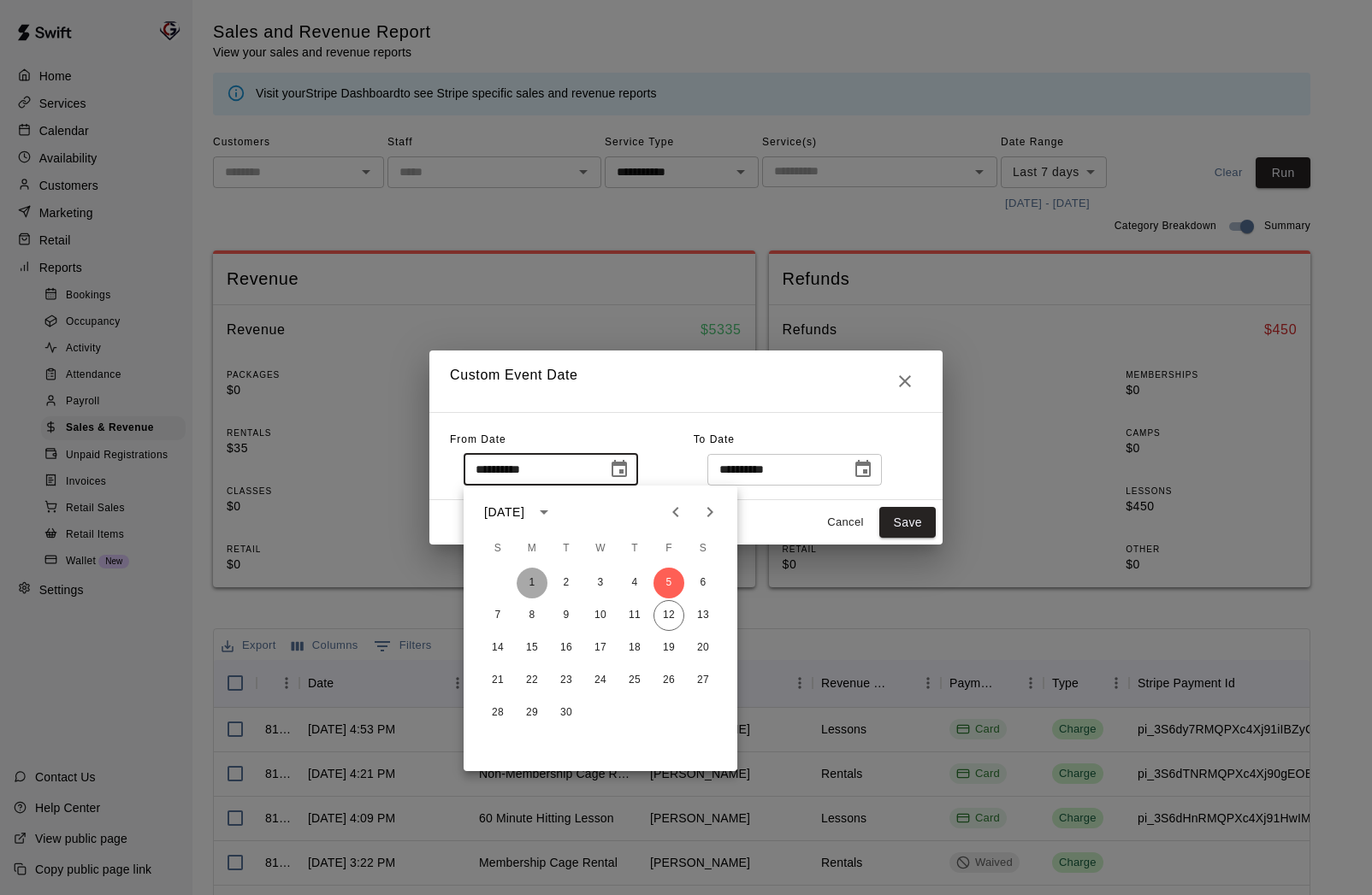
drag, startPoint x: 533, startPoint y: 581, endPoint x: 614, endPoint y: 563, distance: 83.0
click at [535, 581] on button "1" at bounding box center [531, 583] width 31 height 31
type input "**********"
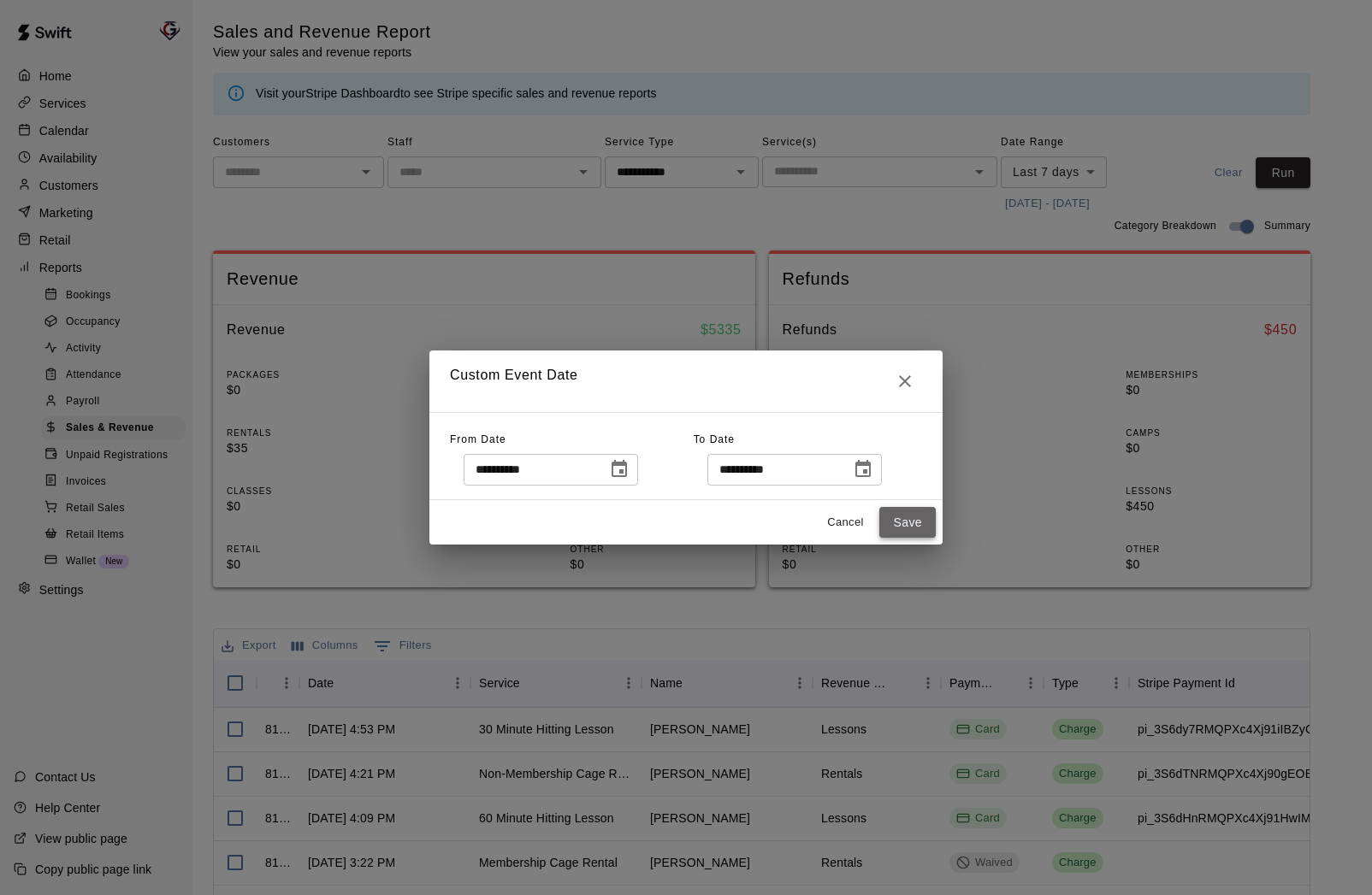
click at [914, 520] on button "Save" at bounding box center [907, 523] width 56 height 32
type input "******"
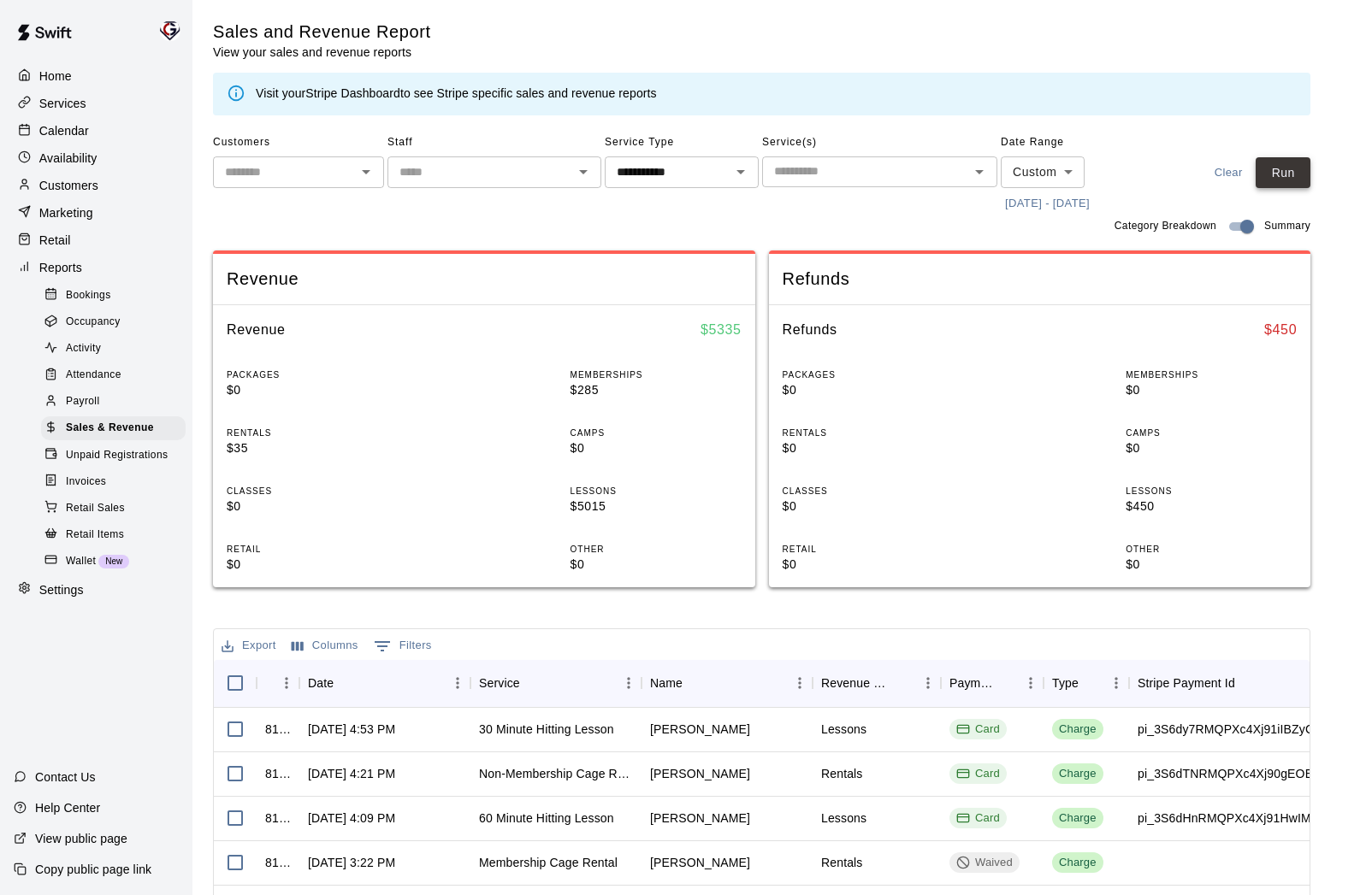
click at [1274, 183] on button "Run" at bounding box center [1282, 173] width 54 height 32
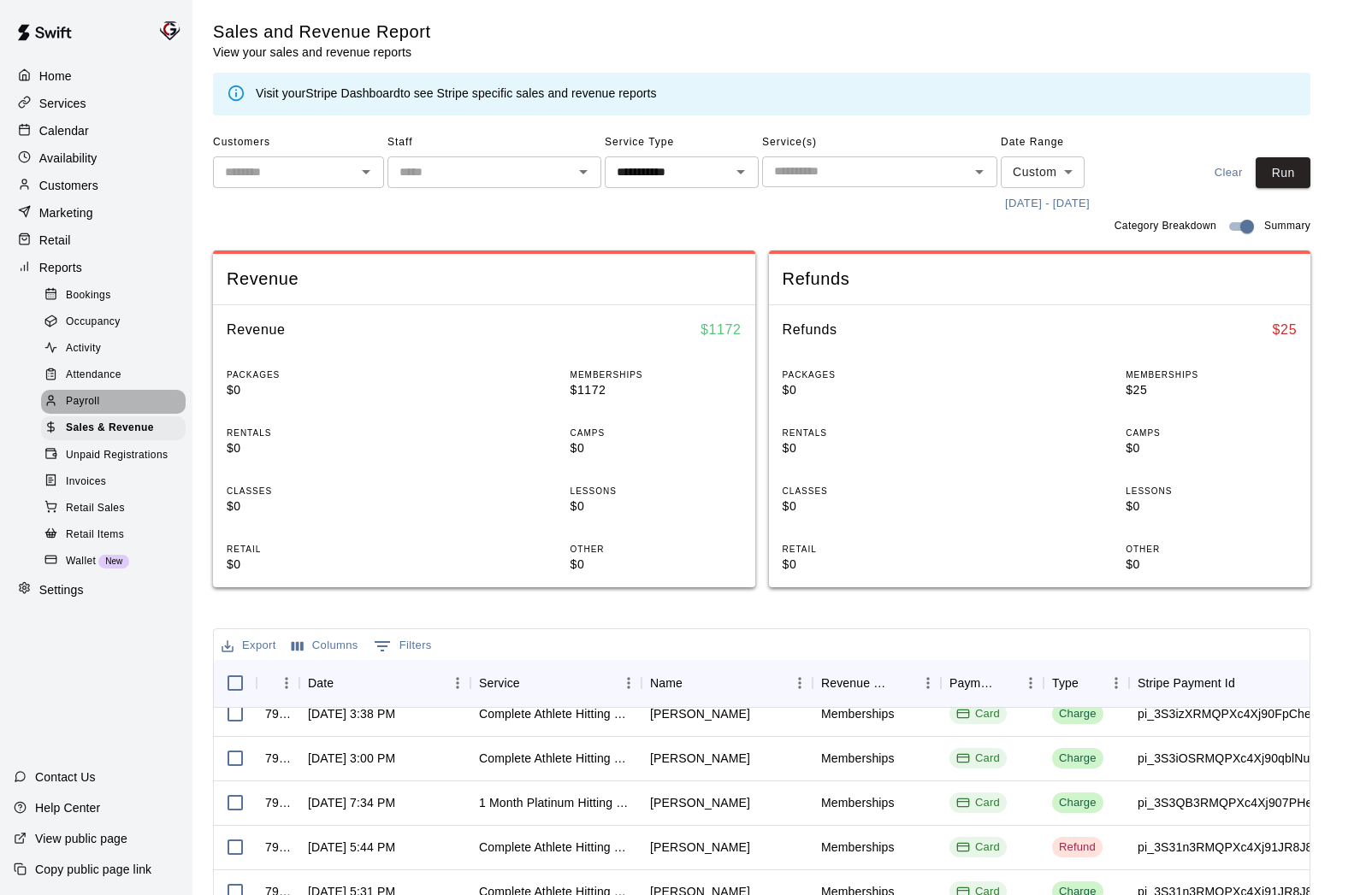
click at [79, 399] on span "Payroll" at bounding box center [83, 401] width 34 height 17
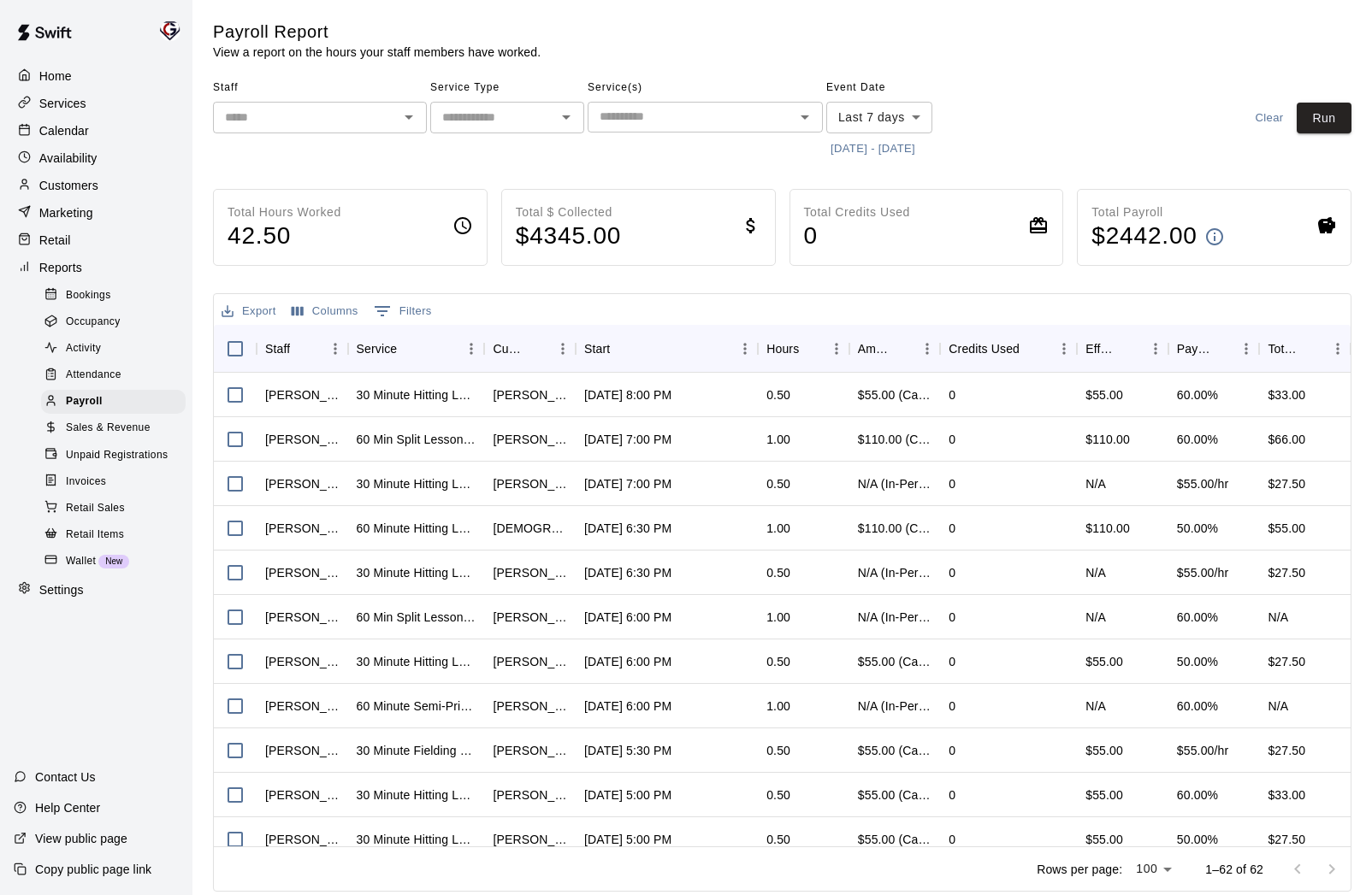
click at [863, 153] on button "[DATE] - [DATE]" at bounding box center [872, 149] width 93 height 27
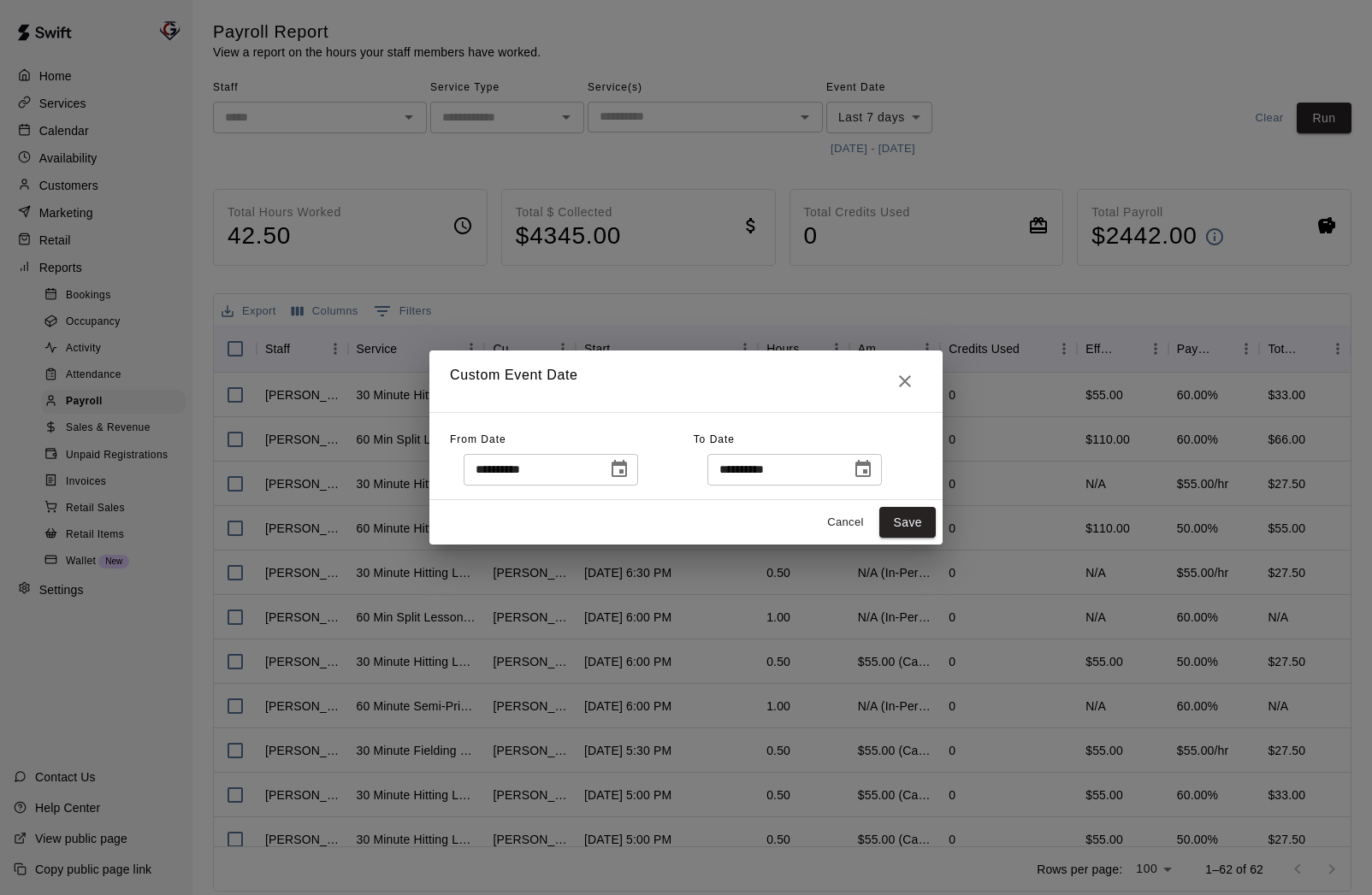
click at [622, 469] on icon "Choose date, selected date is Sep 5, 2025" at bounding box center [618, 469] width 21 height 21
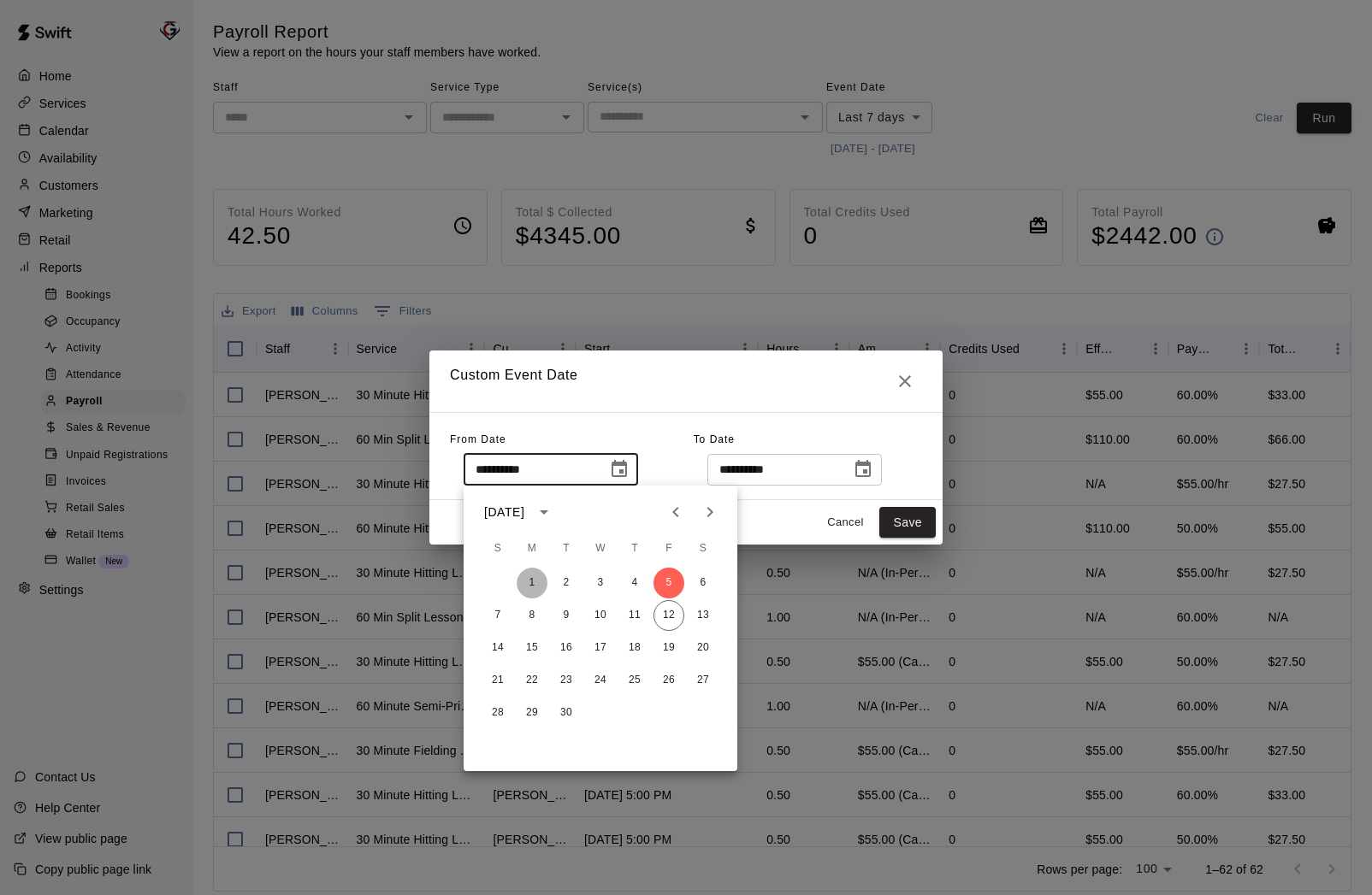
click at [530, 577] on button "1" at bounding box center [531, 583] width 31 height 31
type input "**********"
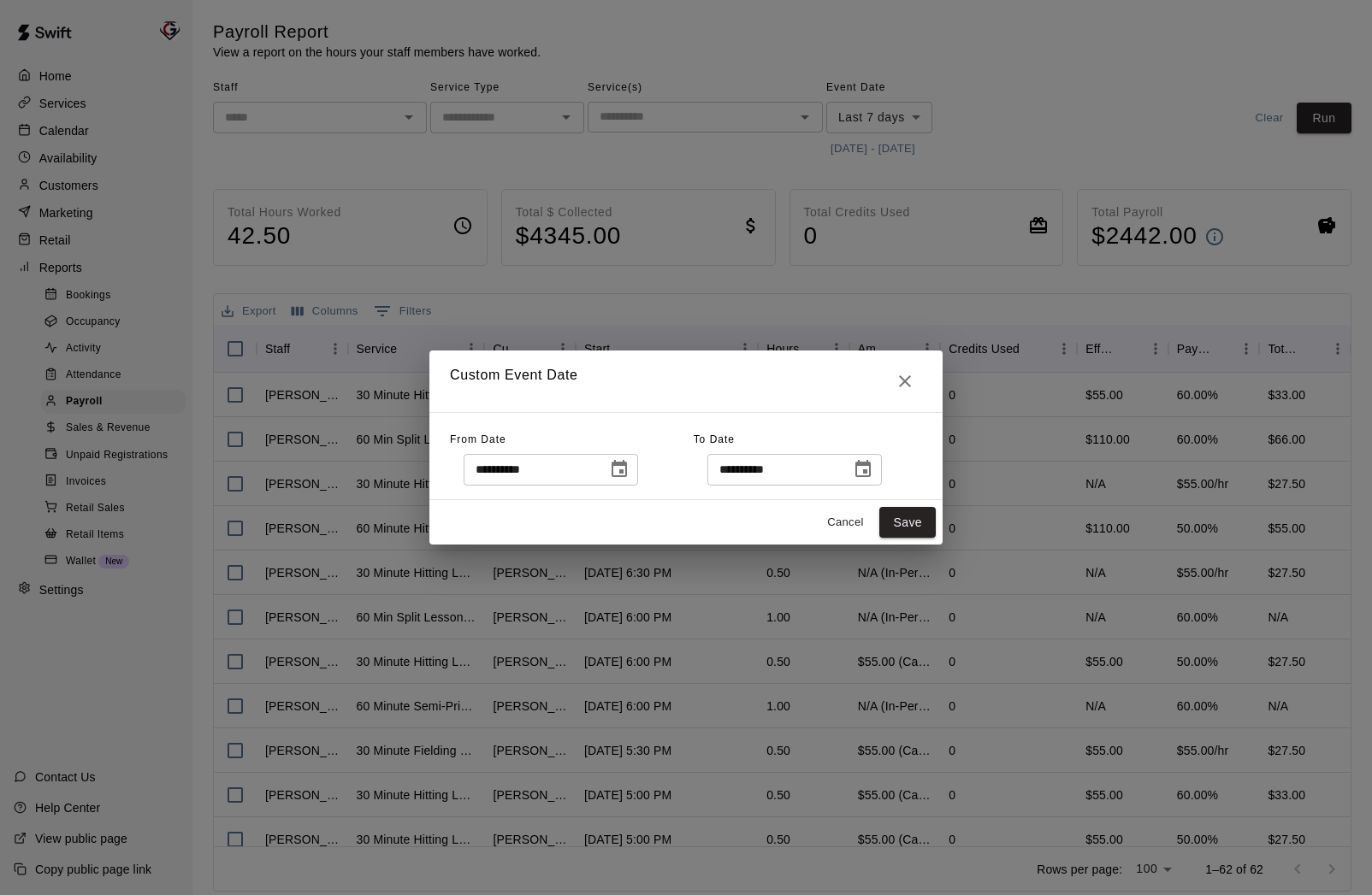
drag, startPoint x: 903, startPoint y: 524, endPoint x: 763, endPoint y: 270, distance: 290.0
click at [902, 520] on button "Save" at bounding box center [907, 523] width 56 height 32
type input "******"
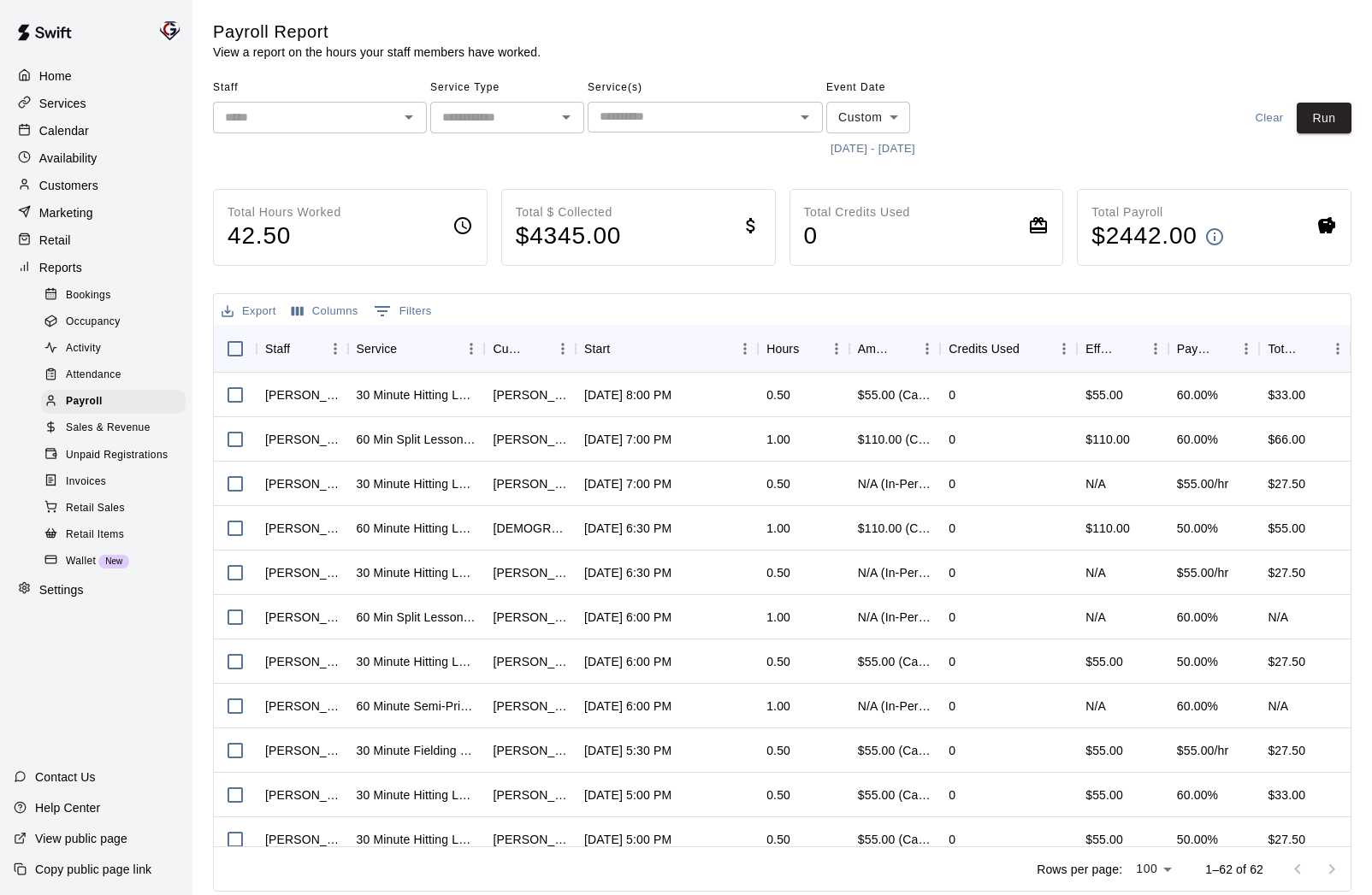
click at [490, 132] on div "Service Type ​" at bounding box center [507, 118] width 154 height 88
click at [564, 119] on icon "Open" at bounding box center [566, 117] width 21 height 21
click at [535, 153] on li "Lessons" at bounding box center [507, 154] width 154 height 29
type input "*******"
click at [1329, 118] on button "Run" at bounding box center [1324, 119] width 54 height 32
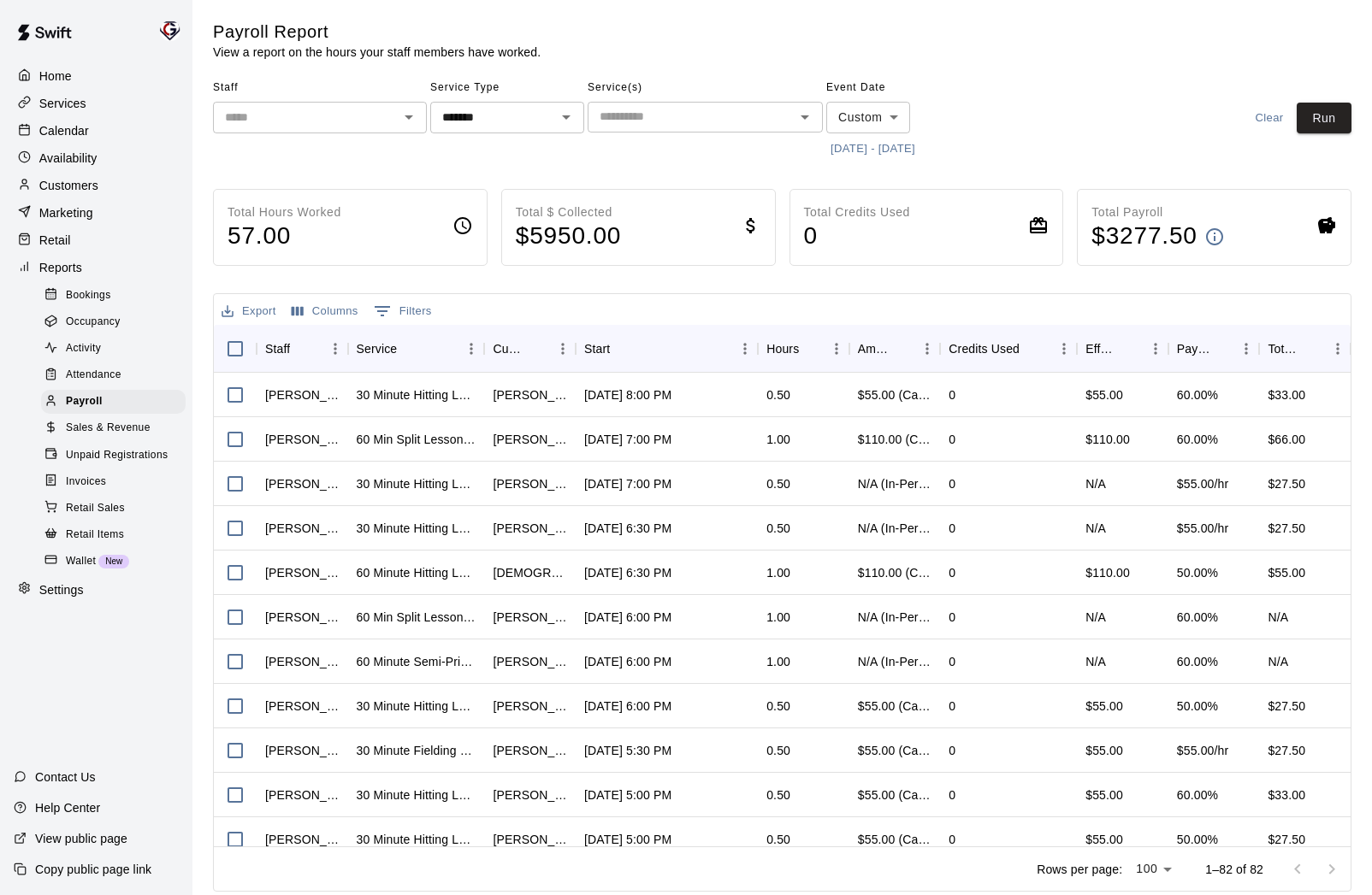
scroll to position [1, 0]
click at [127, 424] on span "Sales & Revenue" at bounding box center [109, 428] width 85 height 17
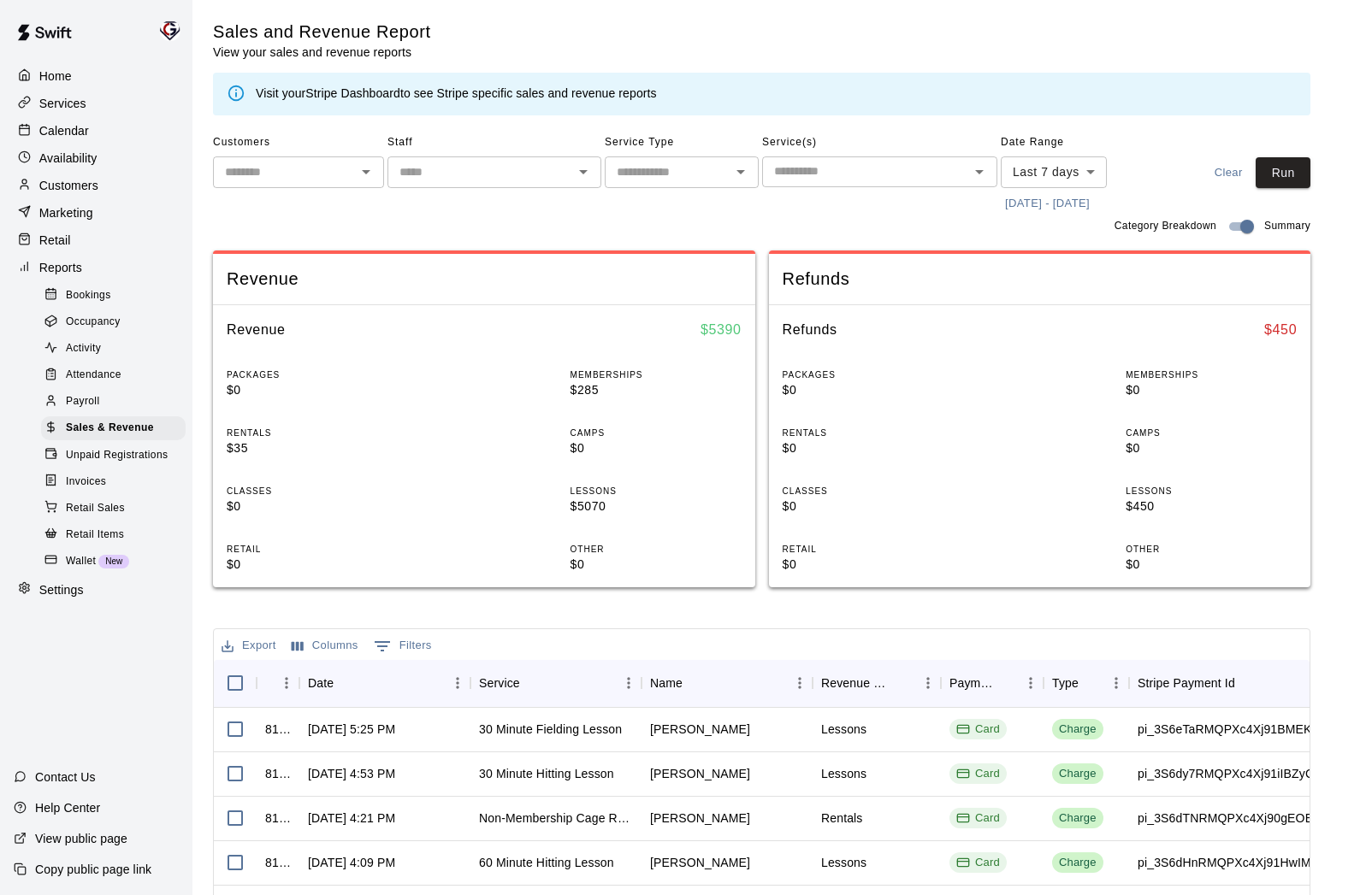
click at [739, 173] on icon "Open" at bounding box center [740, 172] width 9 height 4
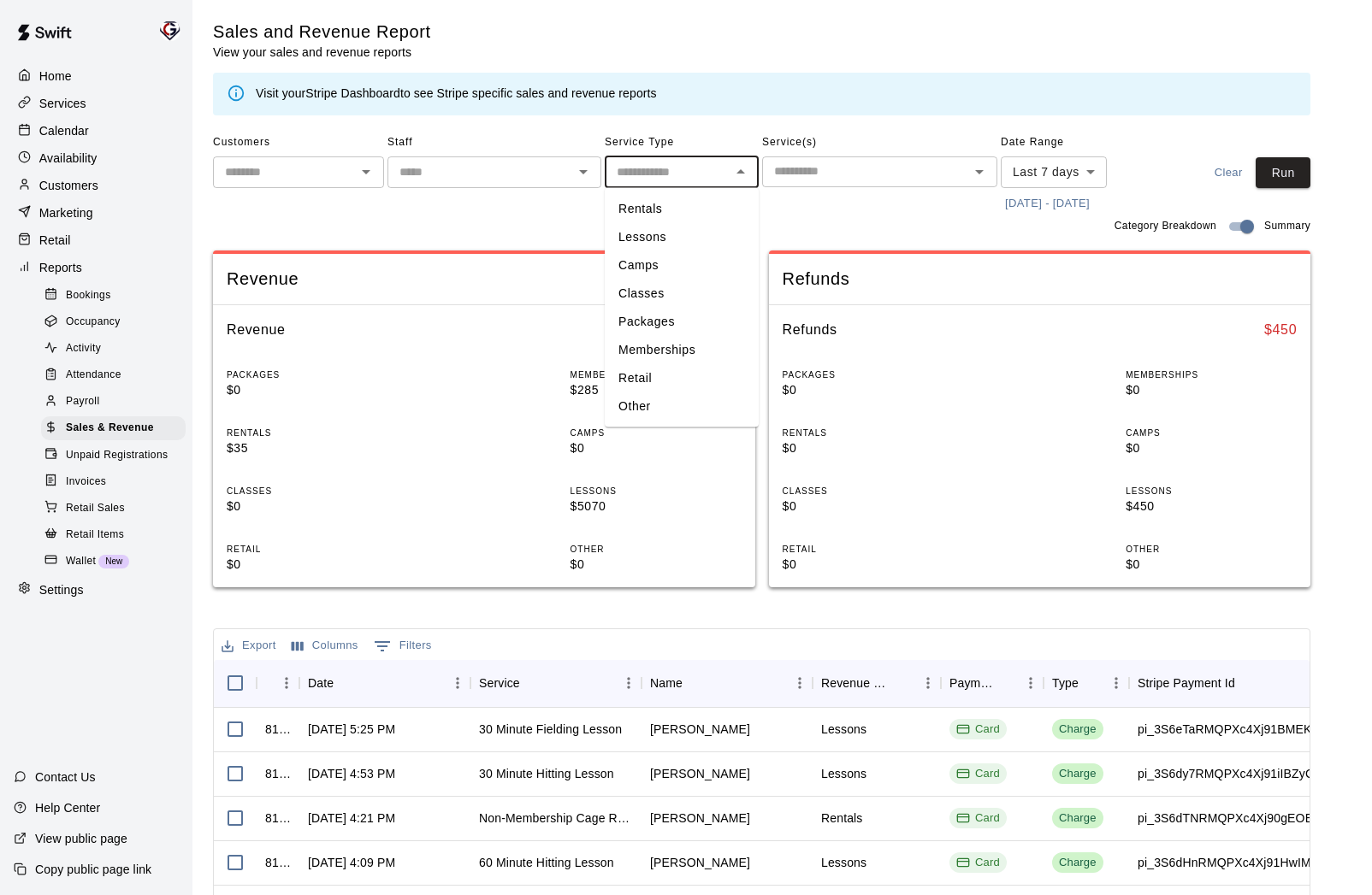
click at [704, 205] on li "Rentals" at bounding box center [682, 208] width 154 height 29
type input "*******"
click at [1059, 202] on button "[DATE] - [DATE]" at bounding box center [1047, 203] width 93 height 27
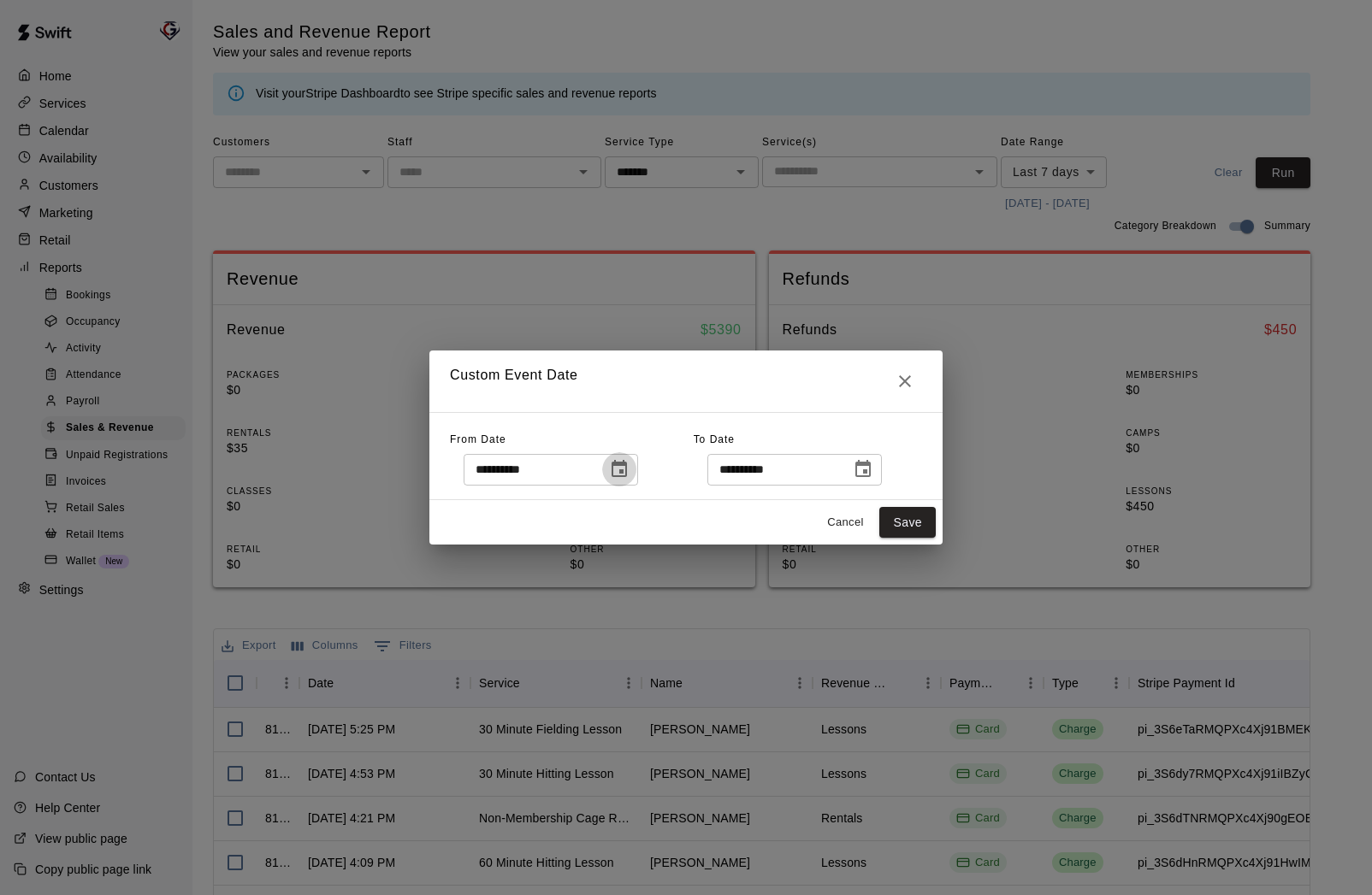
click at [629, 469] on icon "Choose date, selected date is Sep 5, 2025" at bounding box center [618, 469] width 21 height 21
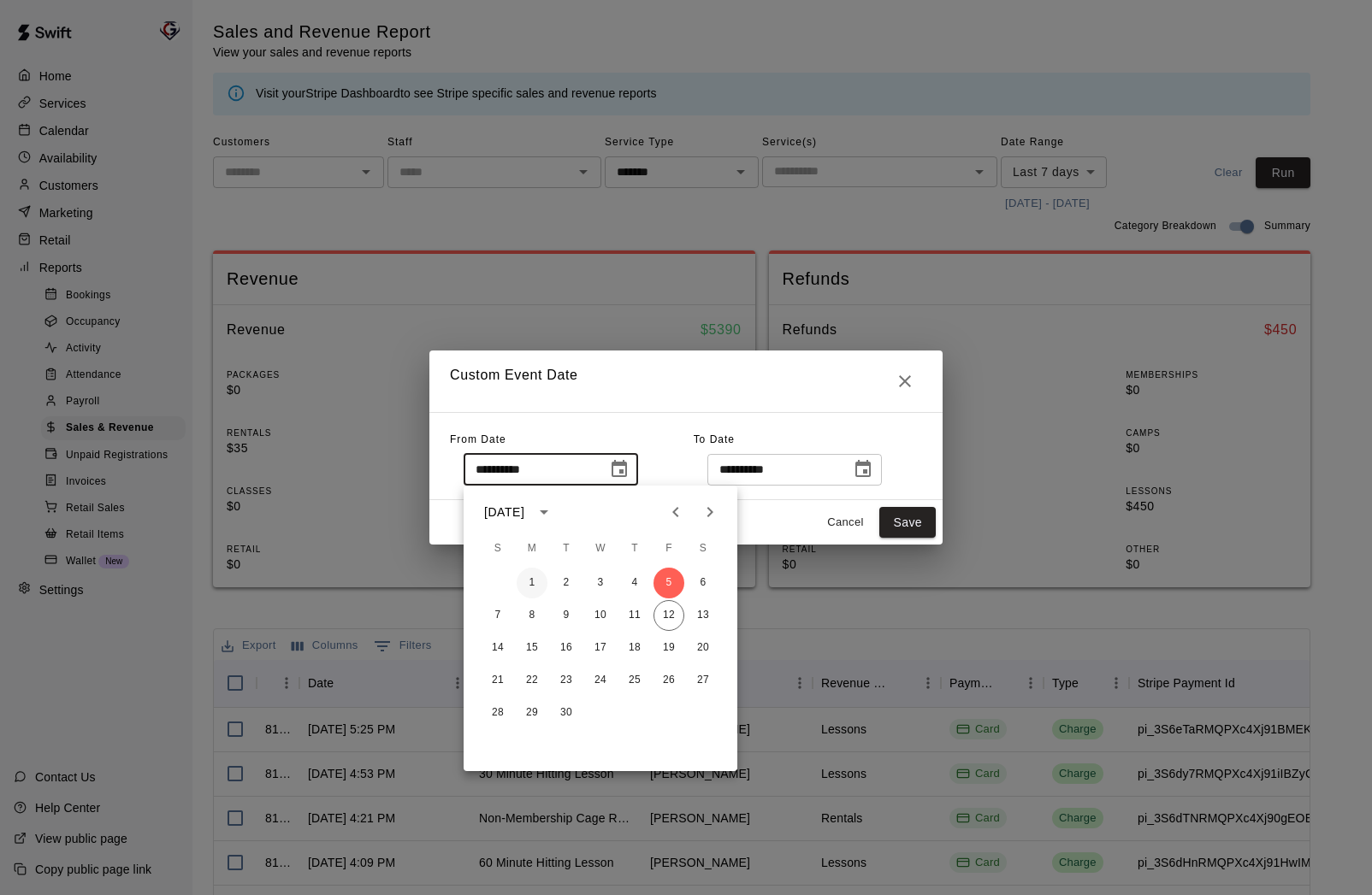
click at [529, 586] on button "1" at bounding box center [531, 583] width 31 height 31
type input "**********"
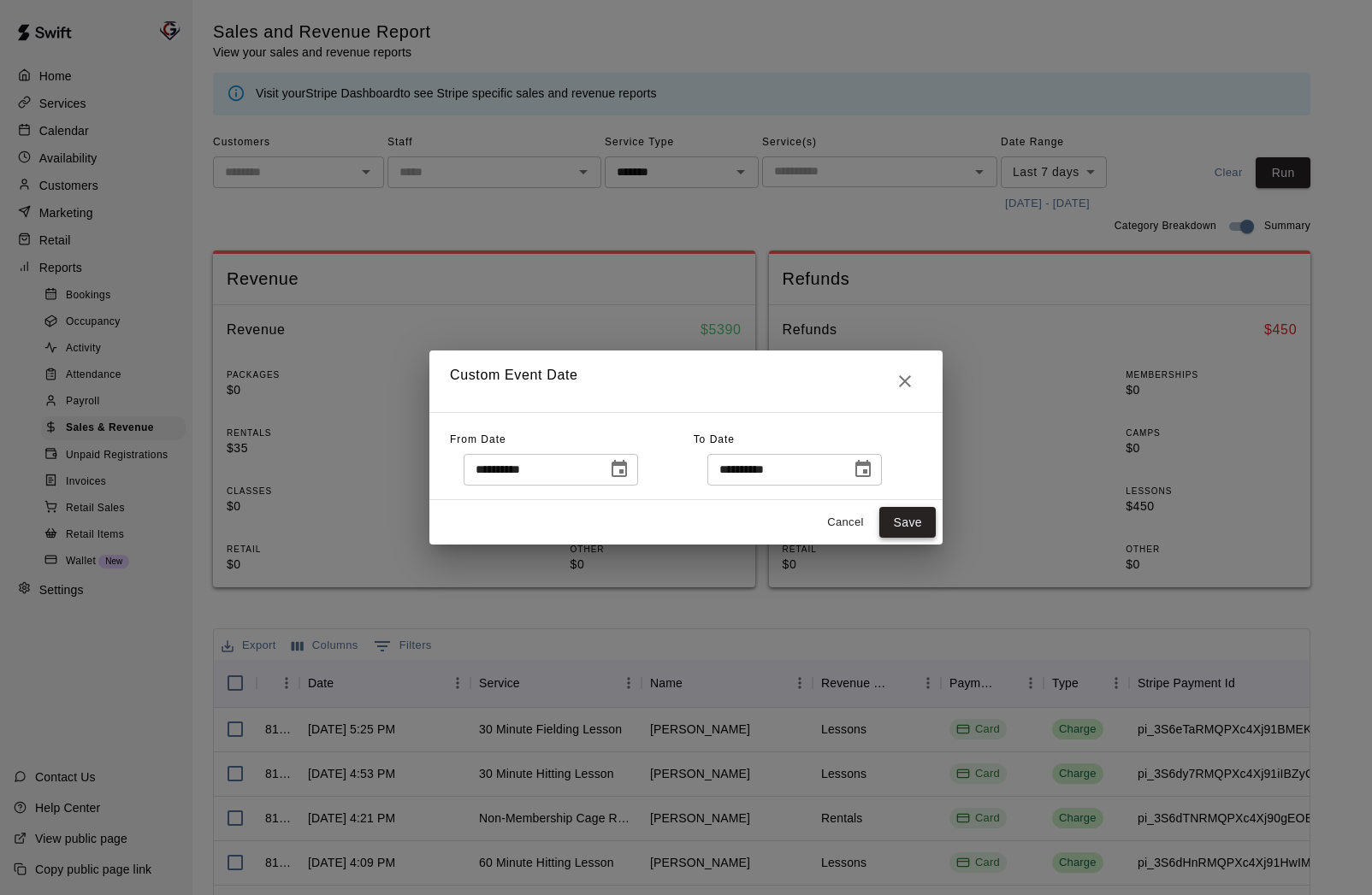
click at [914, 513] on button "Save" at bounding box center [907, 523] width 56 height 32
type input "******"
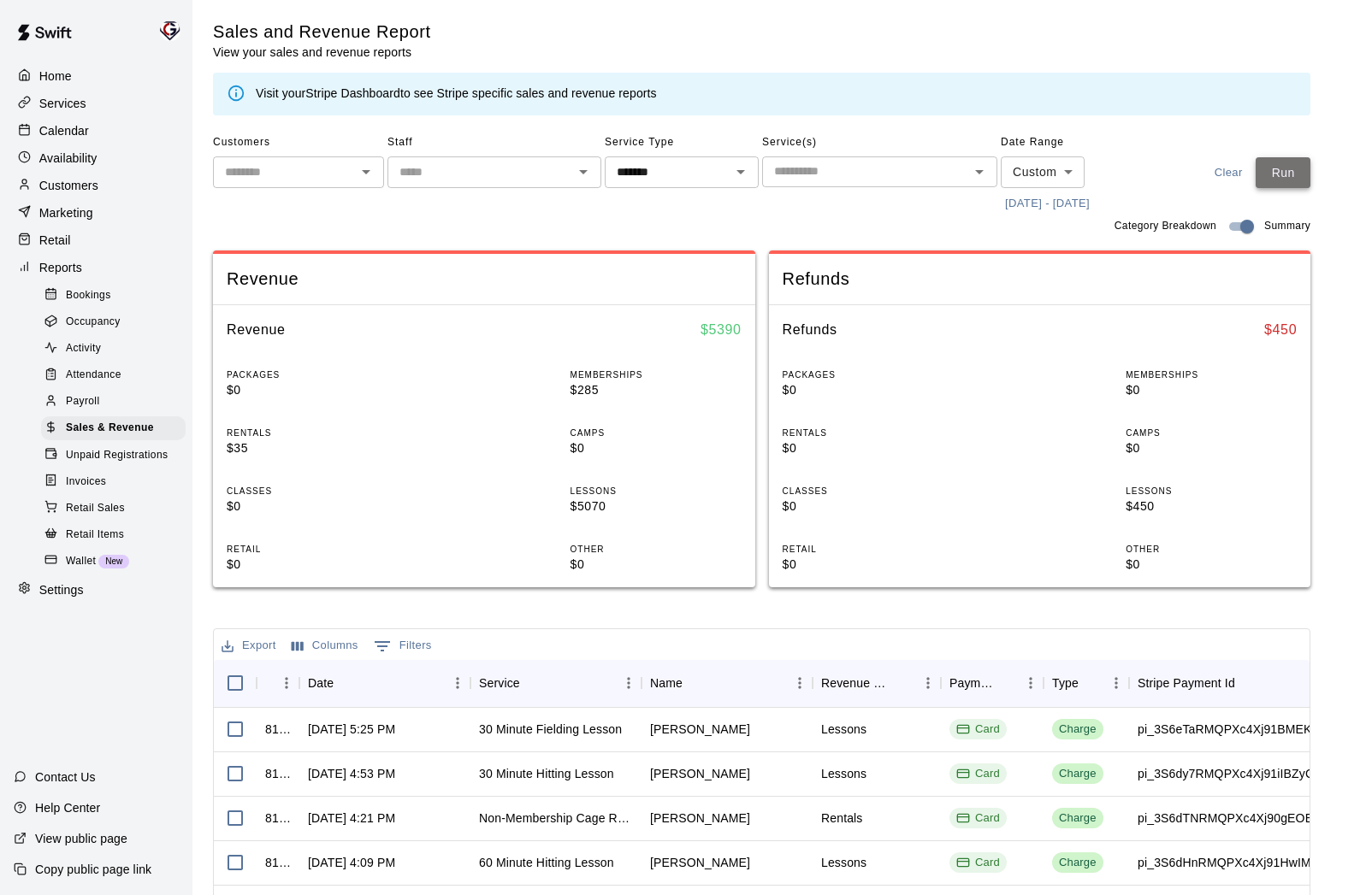
click at [1297, 182] on button "Run" at bounding box center [1282, 173] width 54 height 32
